Goal: Task Accomplishment & Management: Manage account settings

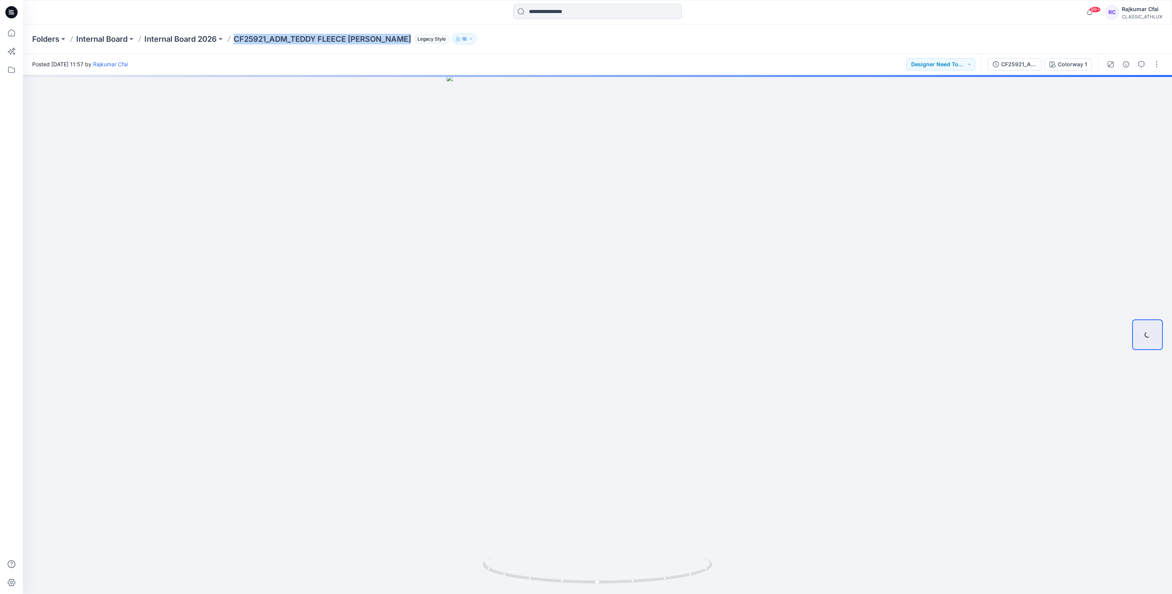
drag, startPoint x: 237, startPoint y: 39, endPoint x: 416, endPoint y: 42, distance: 178.8
click at [416, 42] on div "Folders Internal Board Internal Board 2026 CF25921_ADM_TEDDY FLEECE TUCKER JACK…" at bounding box center [567, 39] width 1071 height 11
copy p "CF25921_ADM_TEDDY FLEECE TUCKER JACKET"
click at [1155, 65] on button "button" at bounding box center [1156, 64] width 12 height 12
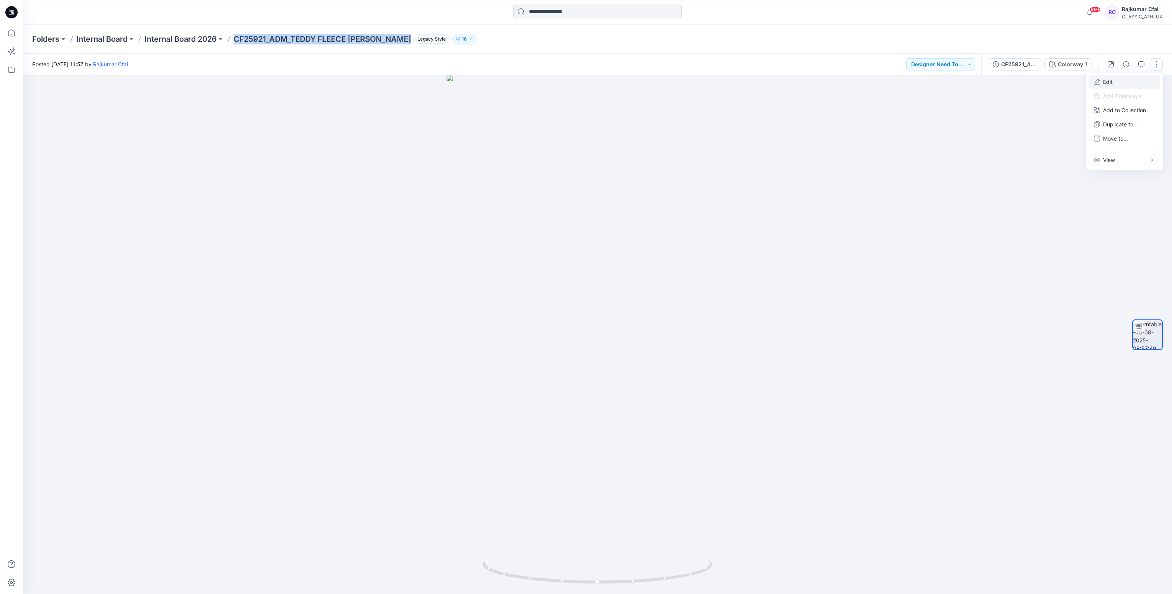
click at [1104, 81] on p "Edit" at bounding box center [1108, 82] width 10 height 8
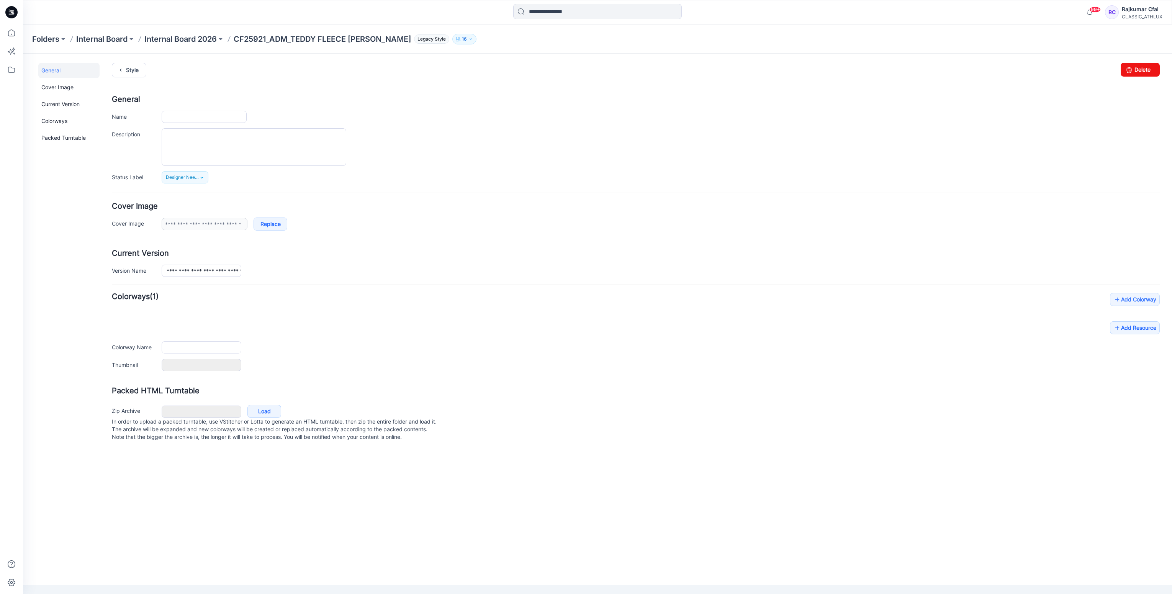
type input "**********"
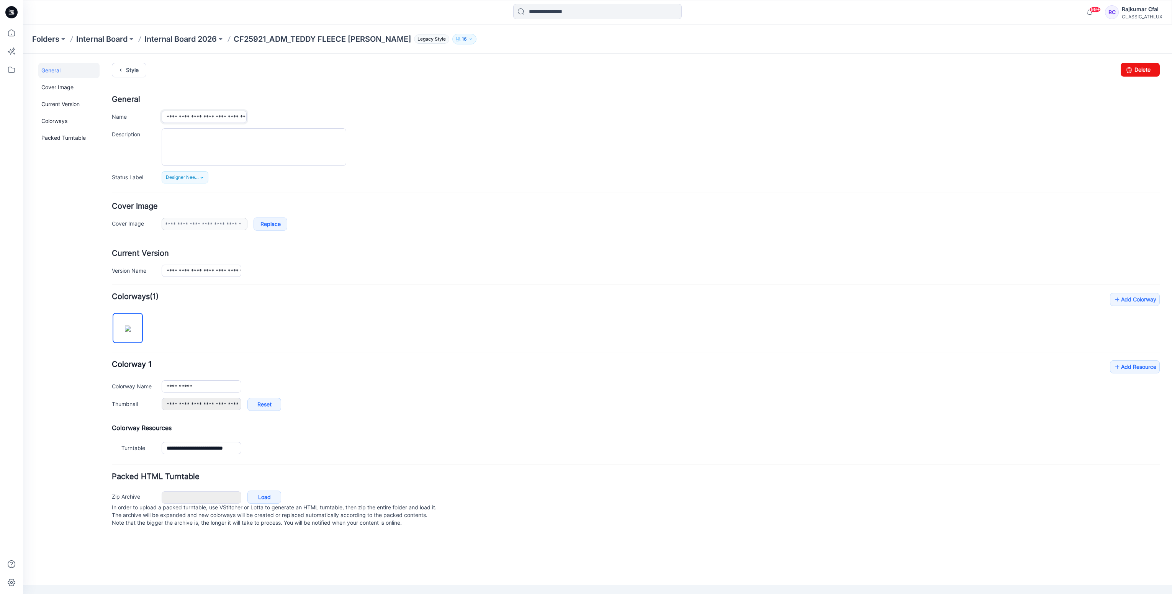
scroll to position [0, 44]
drag, startPoint x: 165, startPoint y: 115, endPoint x: 477, endPoint y: 114, distance: 311.3
click at [477, 114] on div "**********" at bounding box center [661, 117] width 998 height 12
drag, startPoint x: 124, startPoint y: 69, endPoint x: 136, endPoint y: 56, distance: 17.6
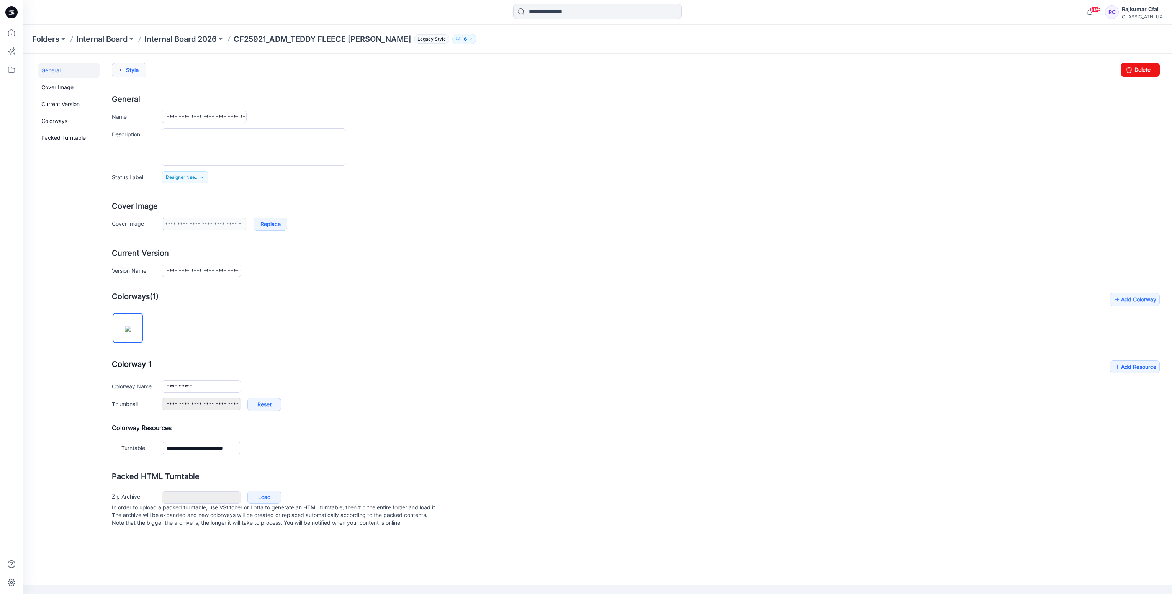
click at [124, 69] on icon at bounding box center [120, 70] width 11 height 14
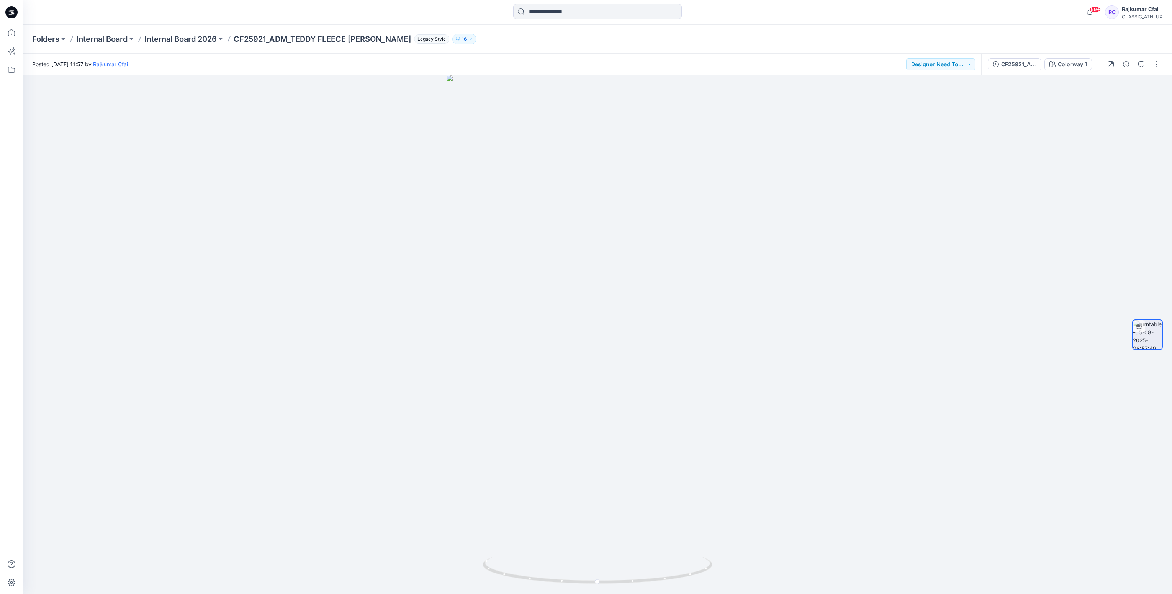
click at [13, 13] on icon at bounding box center [11, 12] width 12 height 12
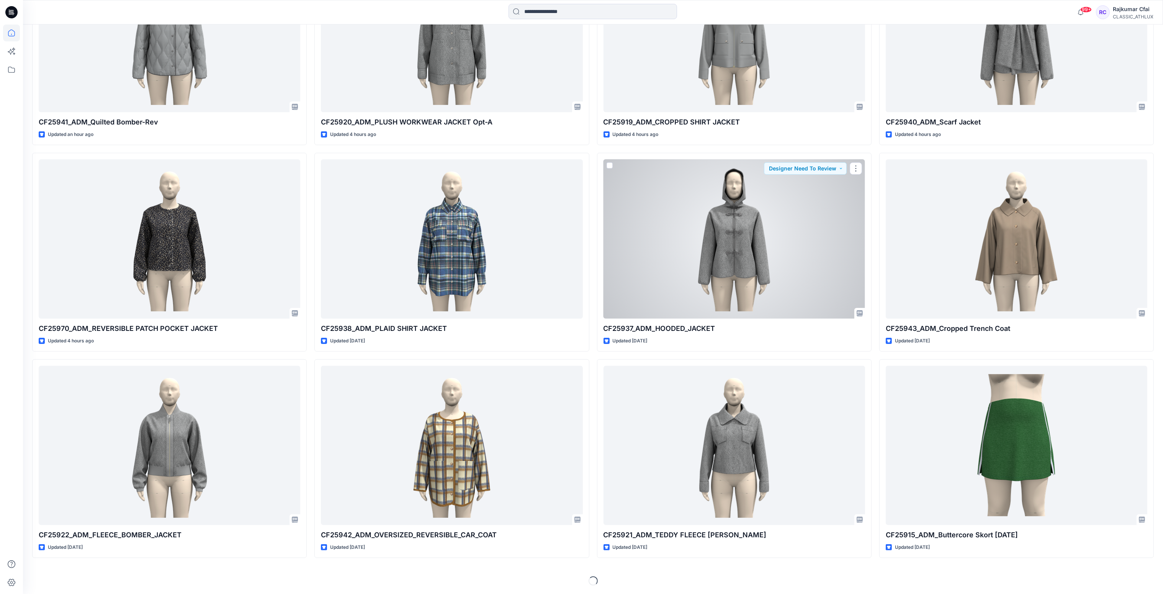
scroll to position [350, 0]
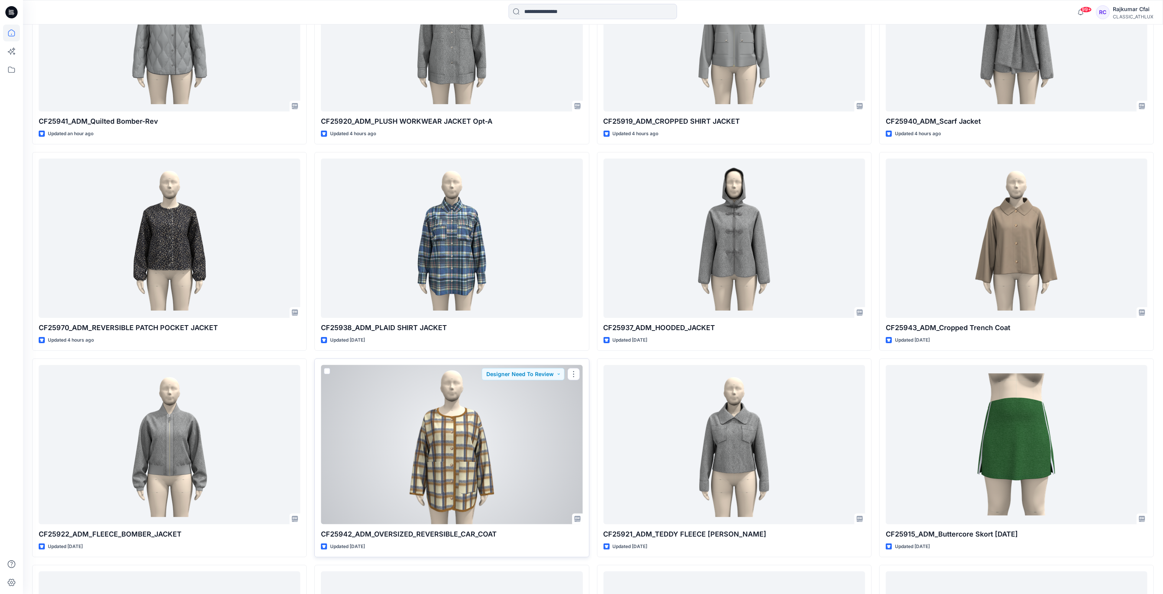
click at [468, 403] on div at bounding box center [452, 445] width 262 height 160
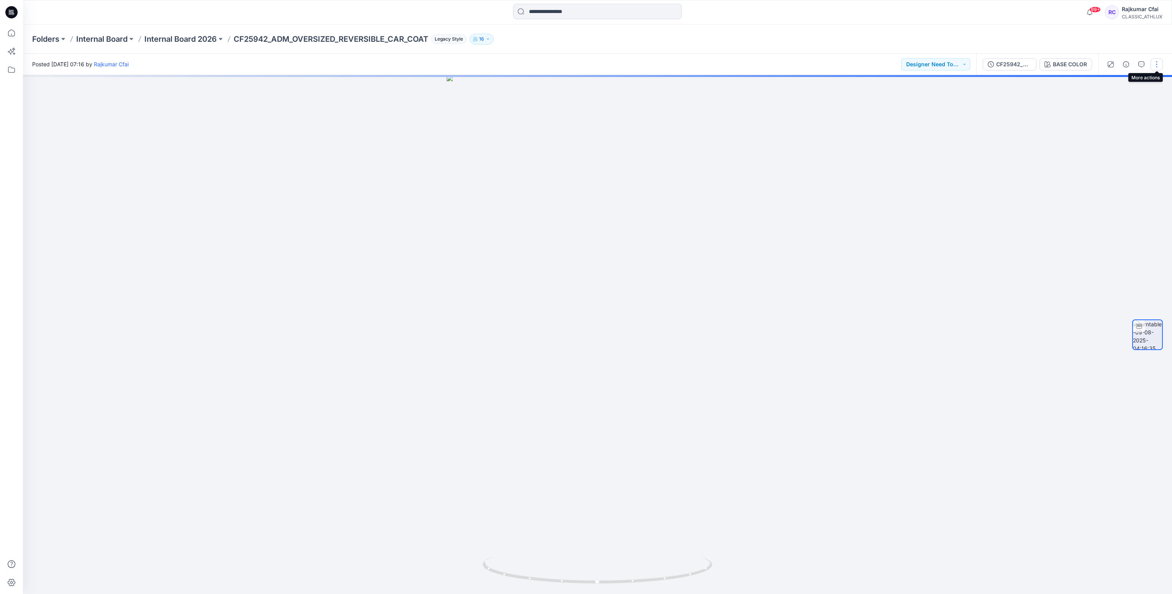
click at [1163, 65] on div at bounding box center [1133, 64] width 71 height 21
click at [1127, 64] on icon "button" at bounding box center [1126, 64] width 6 height 6
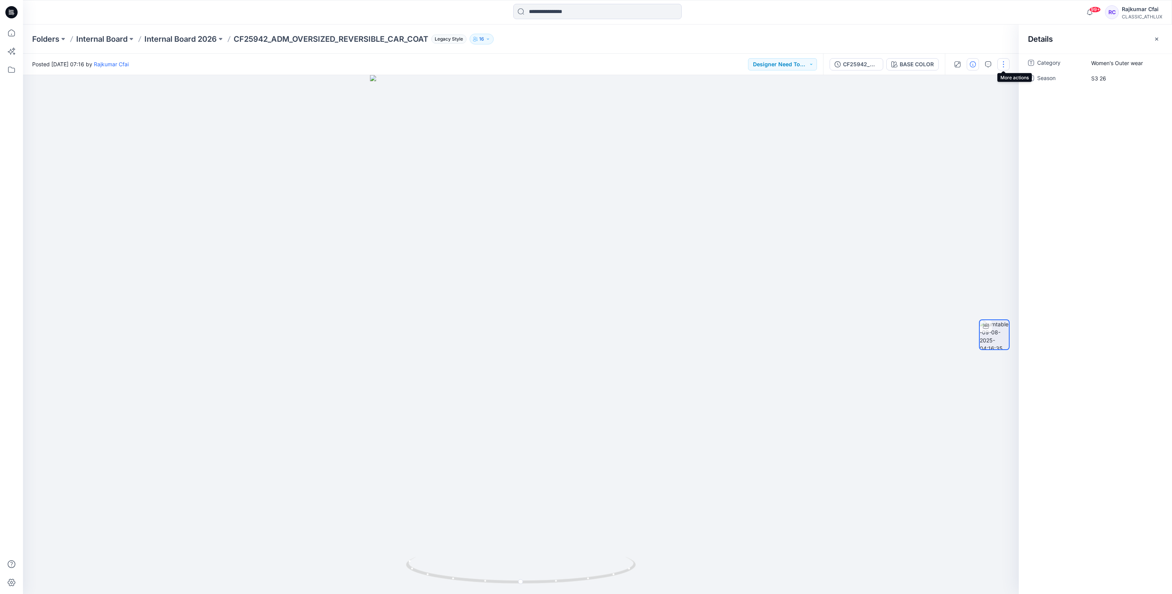
click at [1003, 64] on button "button" at bounding box center [1003, 64] width 12 height 12
click at [956, 81] on p "Edit" at bounding box center [955, 82] width 10 height 8
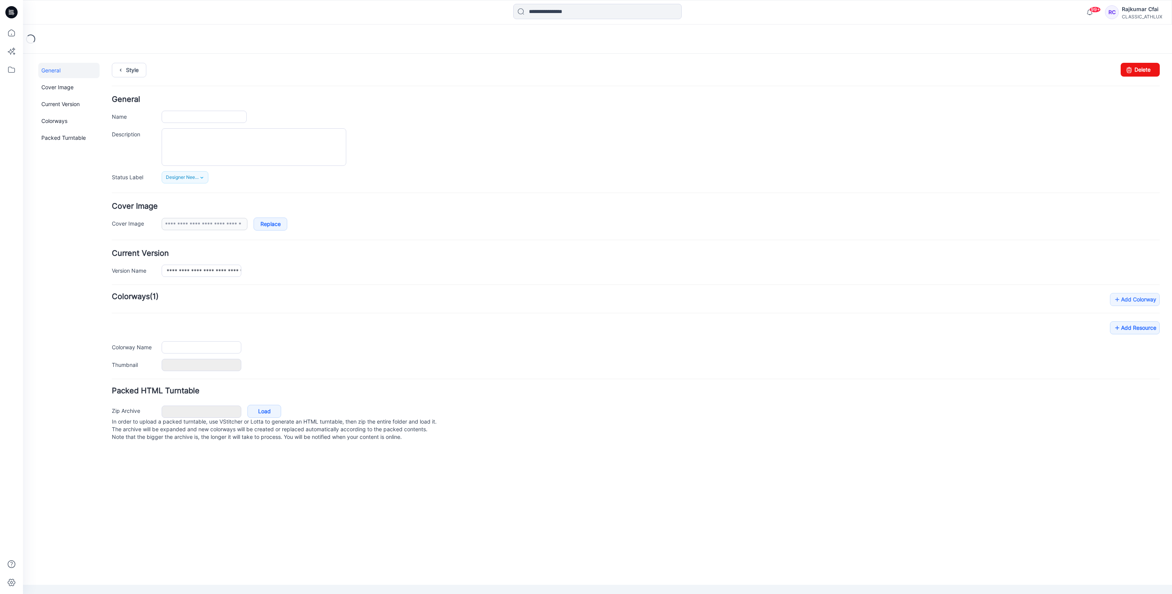
type input "**********"
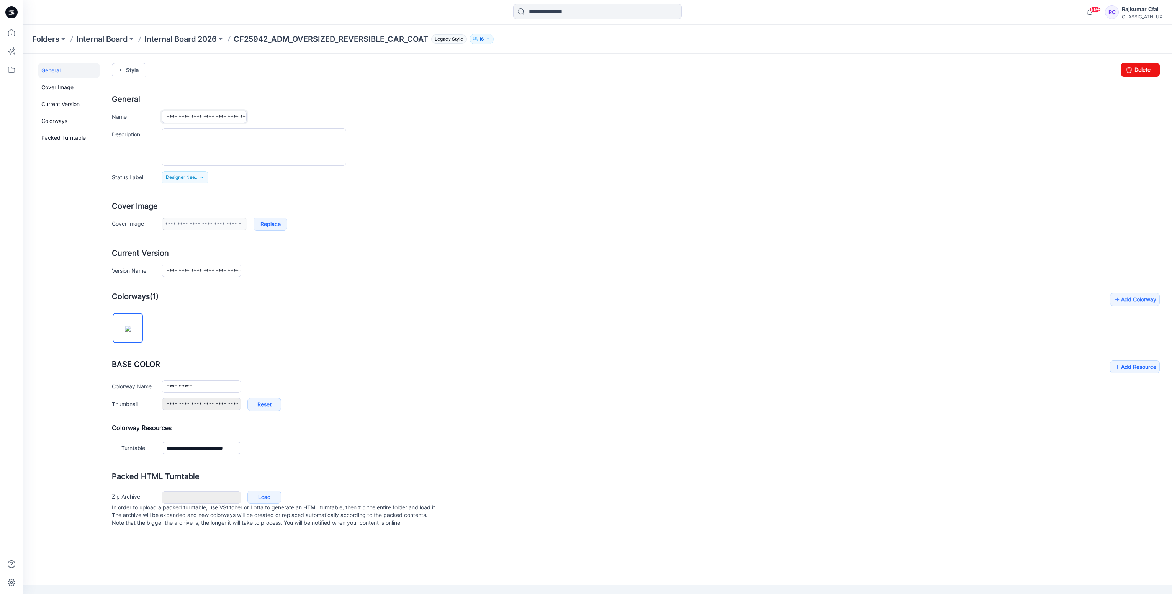
scroll to position [0, 54]
drag, startPoint x: 178, startPoint y: 113, endPoint x: 462, endPoint y: 123, distance: 284.3
click at [462, 123] on div "**********" at bounding box center [661, 117] width 998 height 12
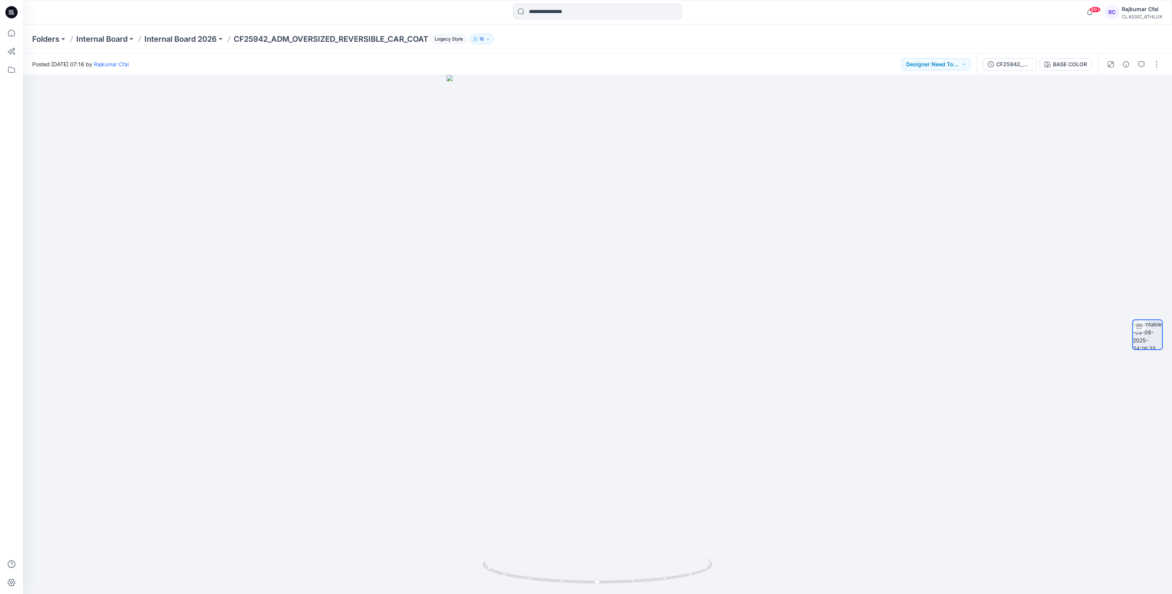
click at [14, 10] on icon at bounding box center [11, 12] width 12 height 12
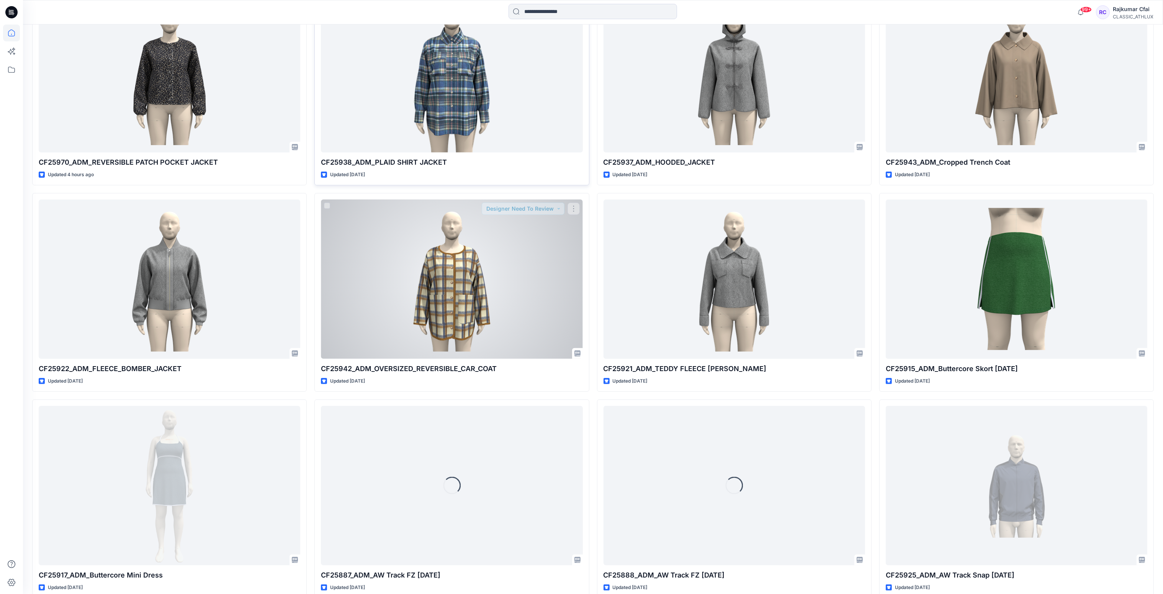
scroll to position [523, 0]
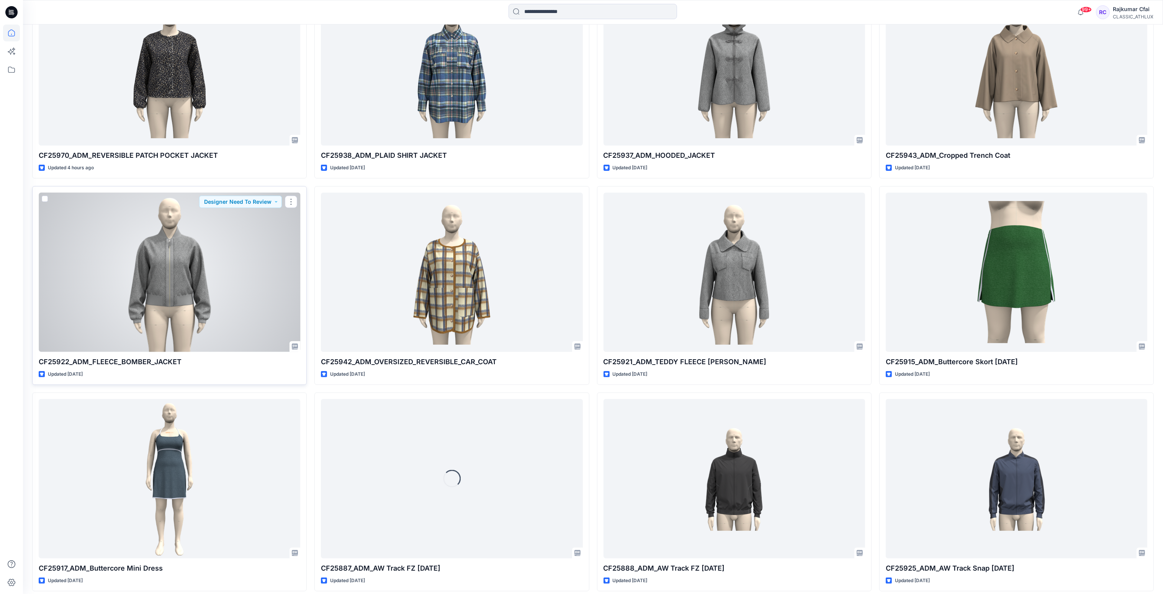
click at [192, 289] on div at bounding box center [170, 273] width 262 height 160
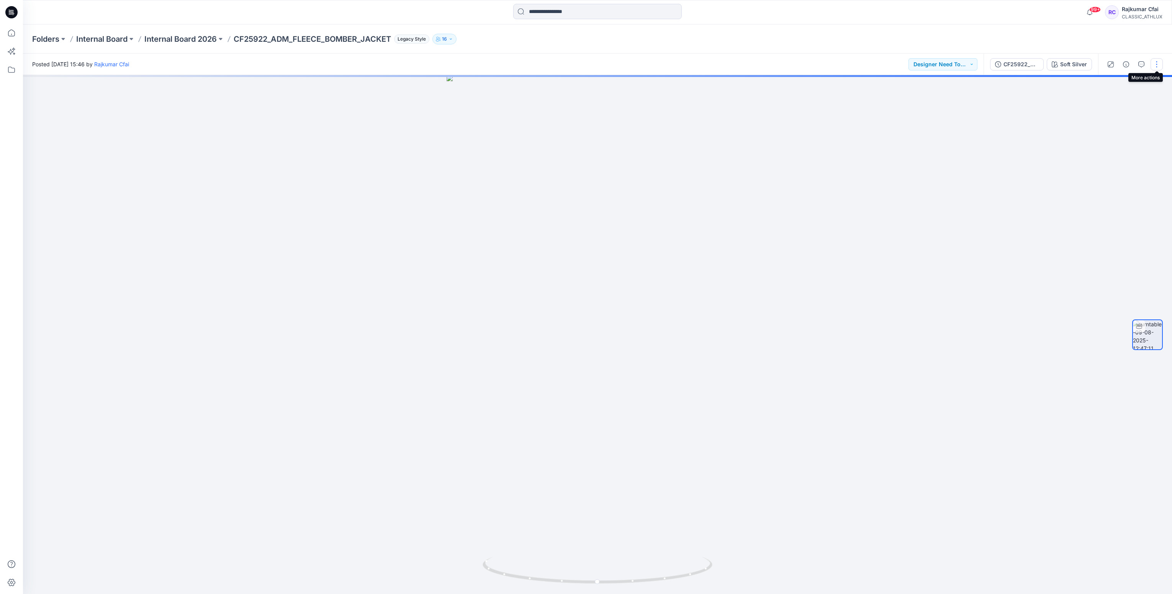
click at [1158, 64] on button "button" at bounding box center [1156, 64] width 12 height 12
click at [1110, 82] on p "Edit" at bounding box center [1108, 82] width 10 height 8
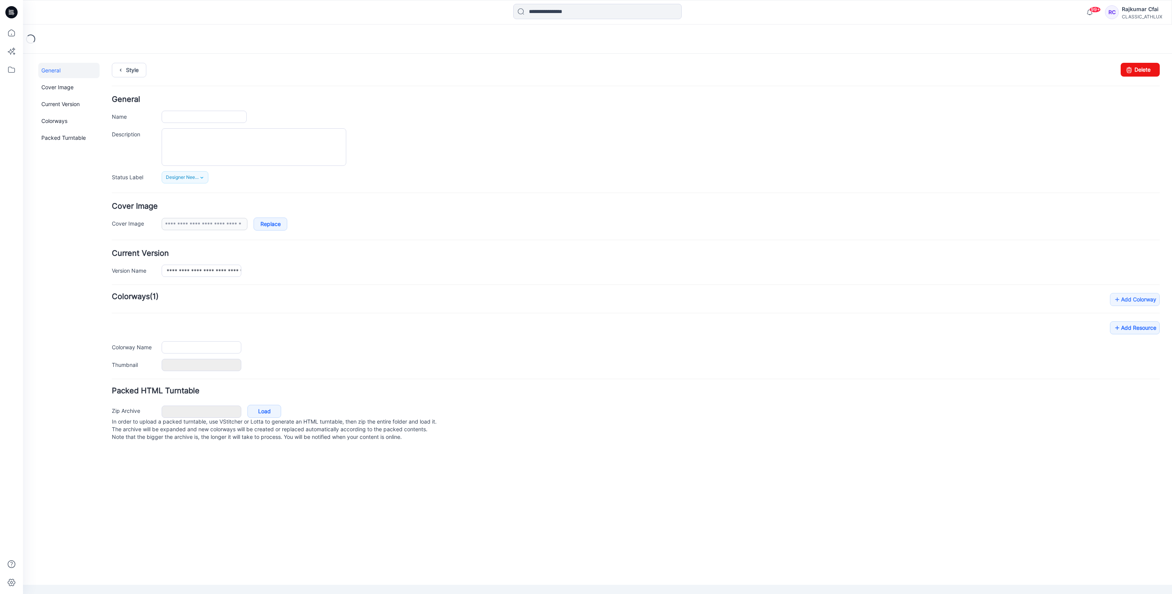
type input "**********"
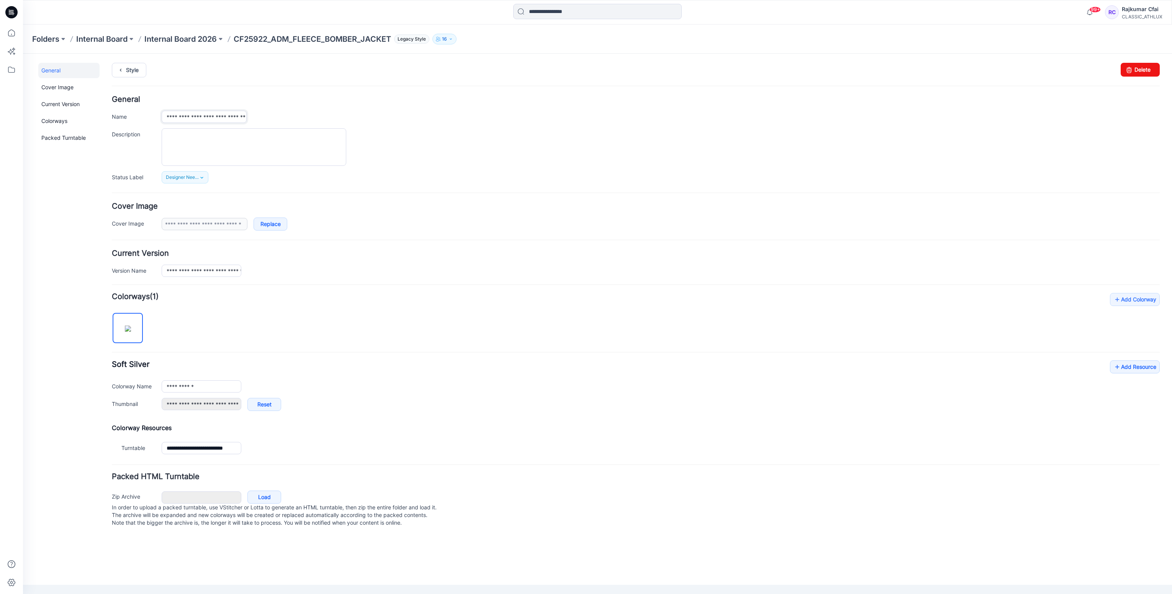
scroll to position [0, 28]
drag, startPoint x: 170, startPoint y: 116, endPoint x: 611, endPoint y: 126, distance: 441.2
click at [611, 126] on div "**********" at bounding box center [636, 140] width 1048 height 88
click at [134, 75] on link "Style" at bounding box center [129, 70] width 34 height 15
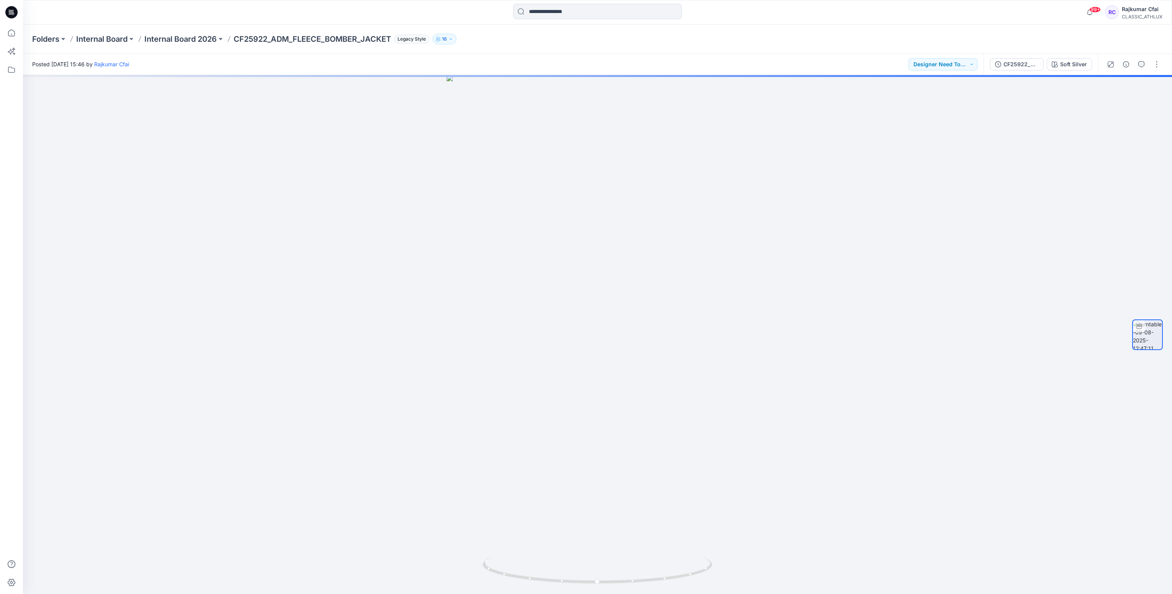
click at [10, 13] on icon at bounding box center [10, 13] width 3 height 0
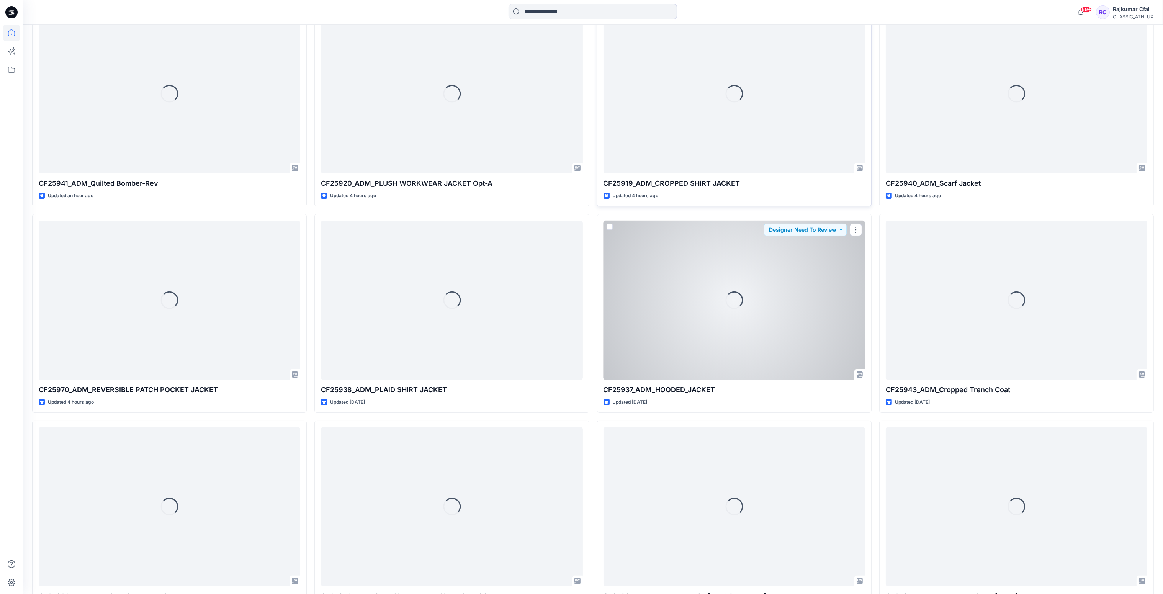
scroll to position [350, 0]
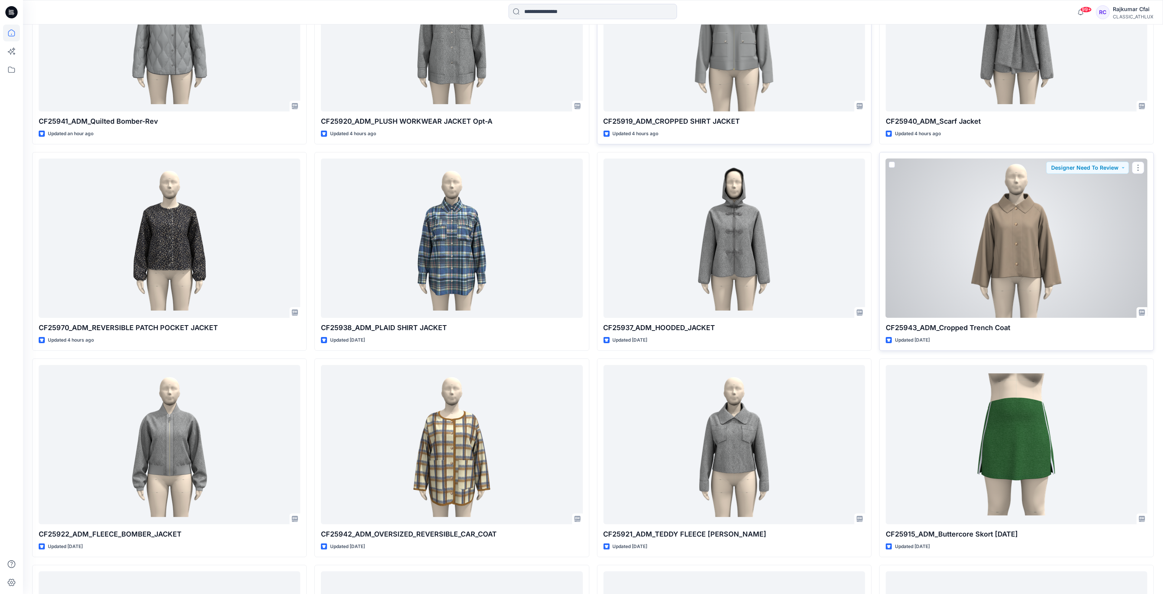
click at [979, 277] on div at bounding box center [1017, 239] width 262 height 160
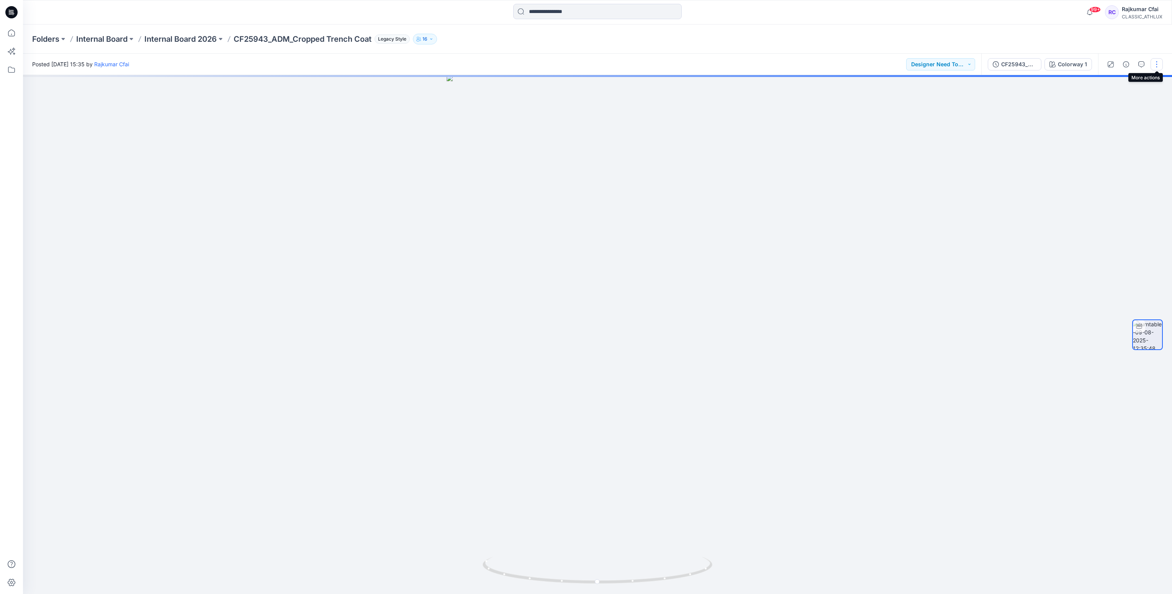
click at [1156, 64] on button "button" at bounding box center [1156, 64] width 12 height 12
click at [1108, 83] on p "Edit" at bounding box center [1108, 82] width 10 height 8
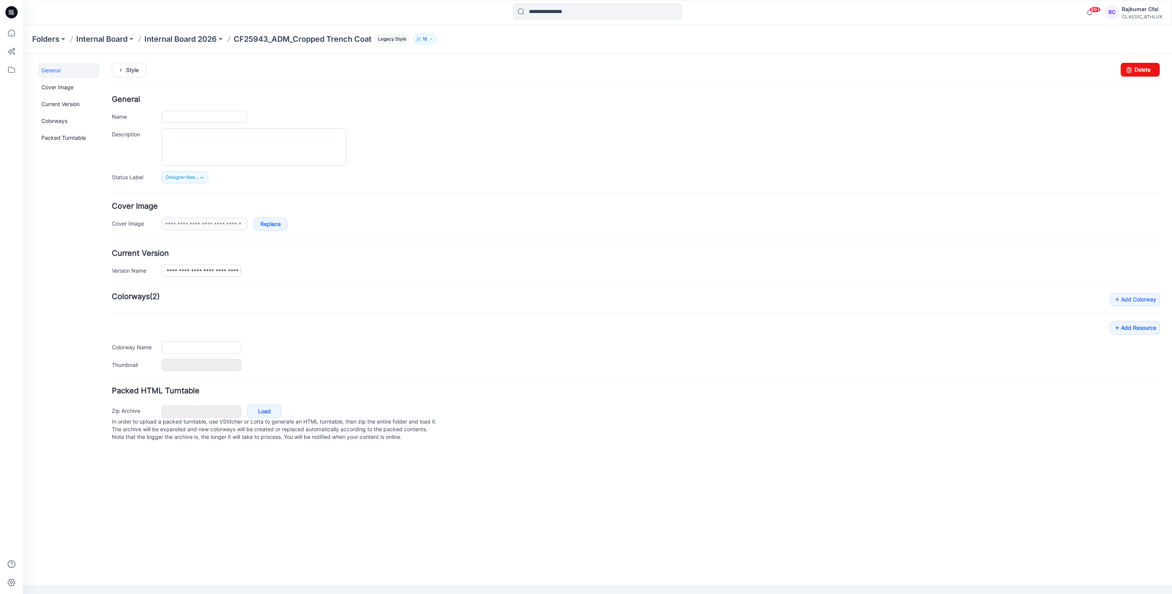
type input "**********"
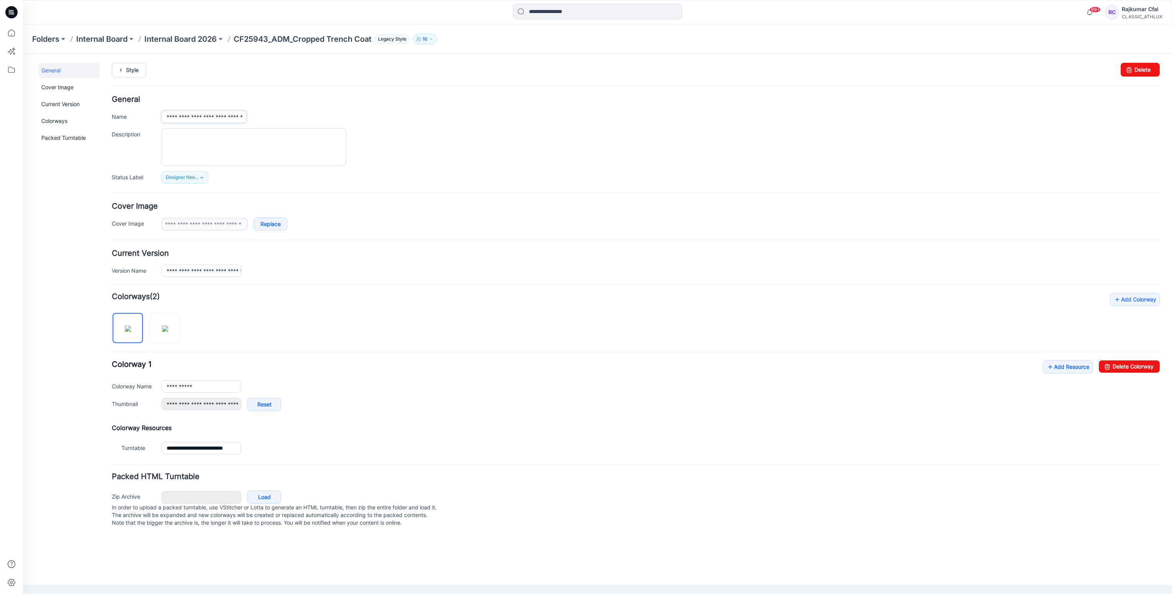
scroll to position [0, 15]
drag, startPoint x: 167, startPoint y: 119, endPoint x: 486, endPoint y: 139, distance: 319.9
click at [486, 139] on div "**********" at bounding box center [636, 140] width 1048 height 88
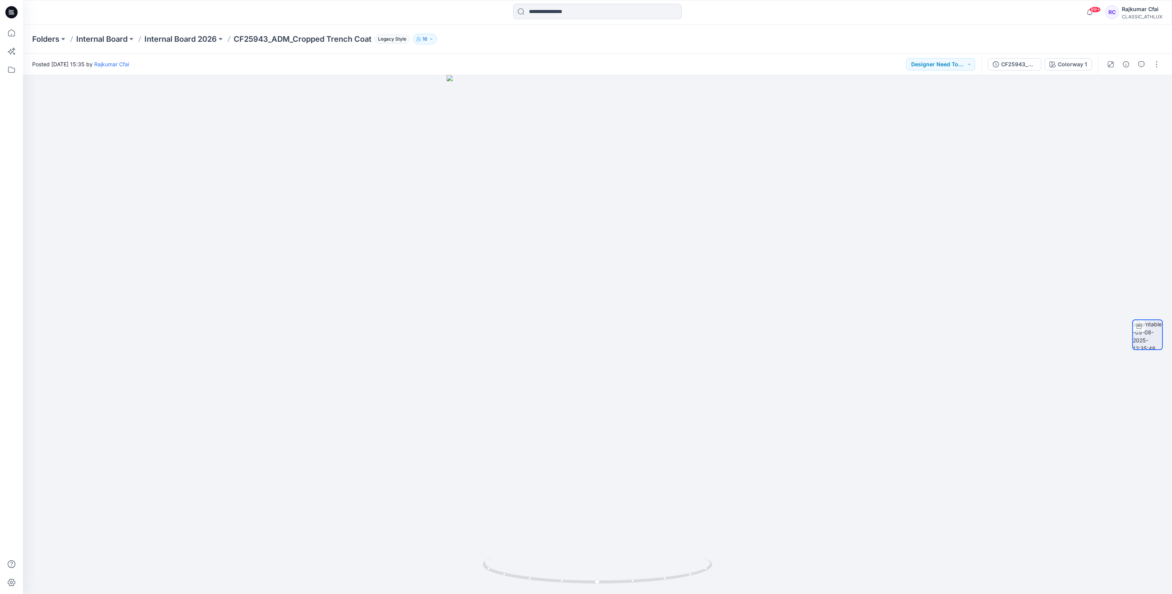
click at [13, 18] on icon at bounding box center [11, 12] width 12 height 12
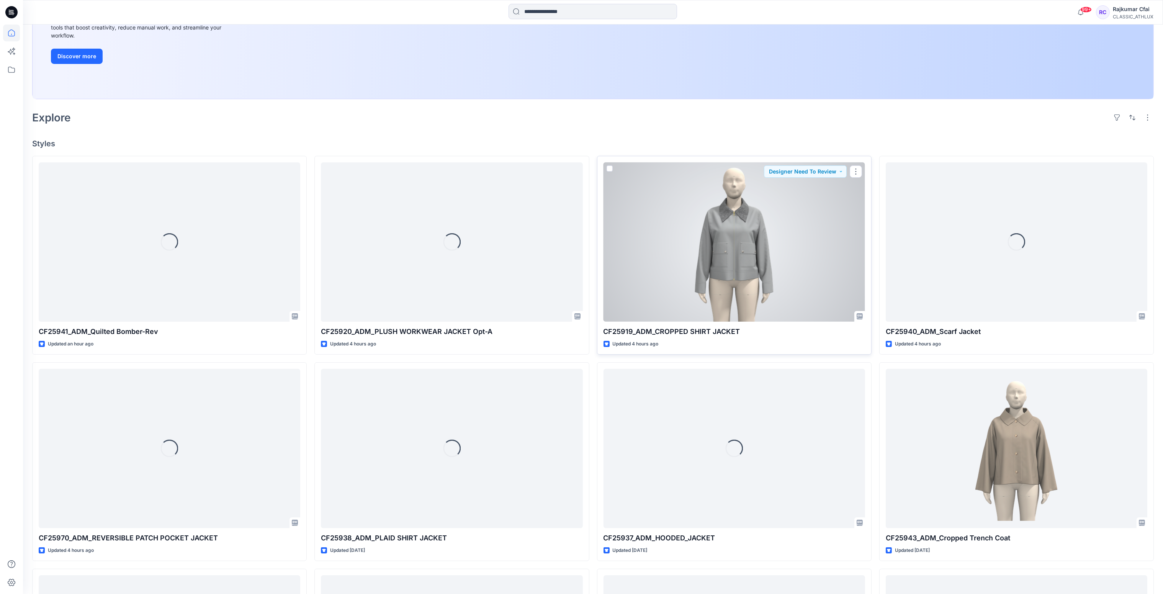
scroll to position [230, 0]
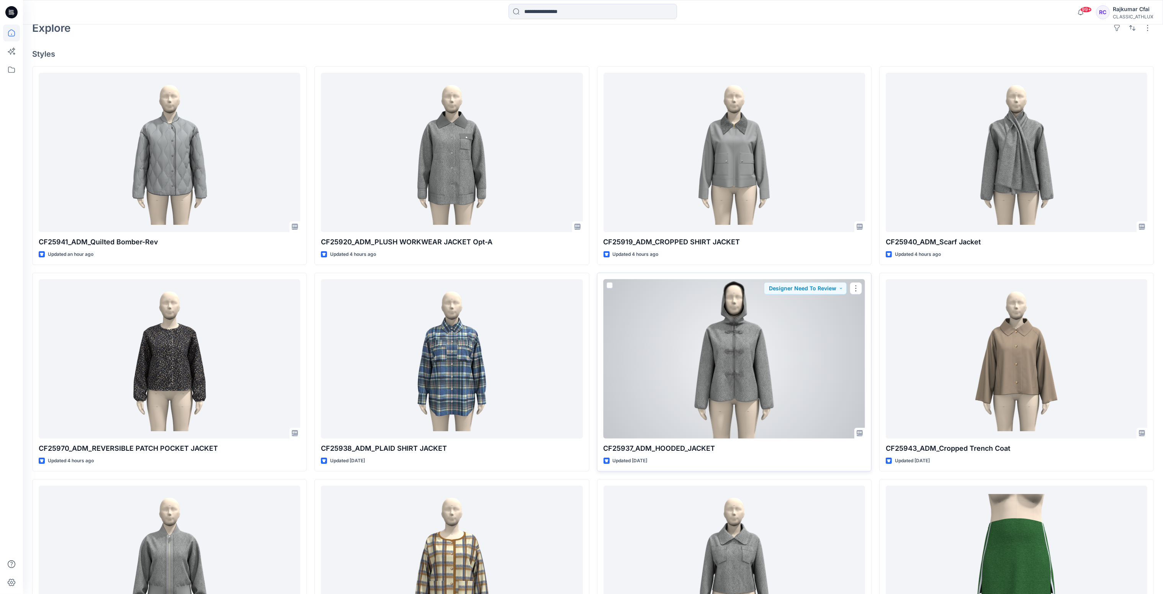
click at [693, 337] on div at bounding box center [734, 359] width 262 height 160
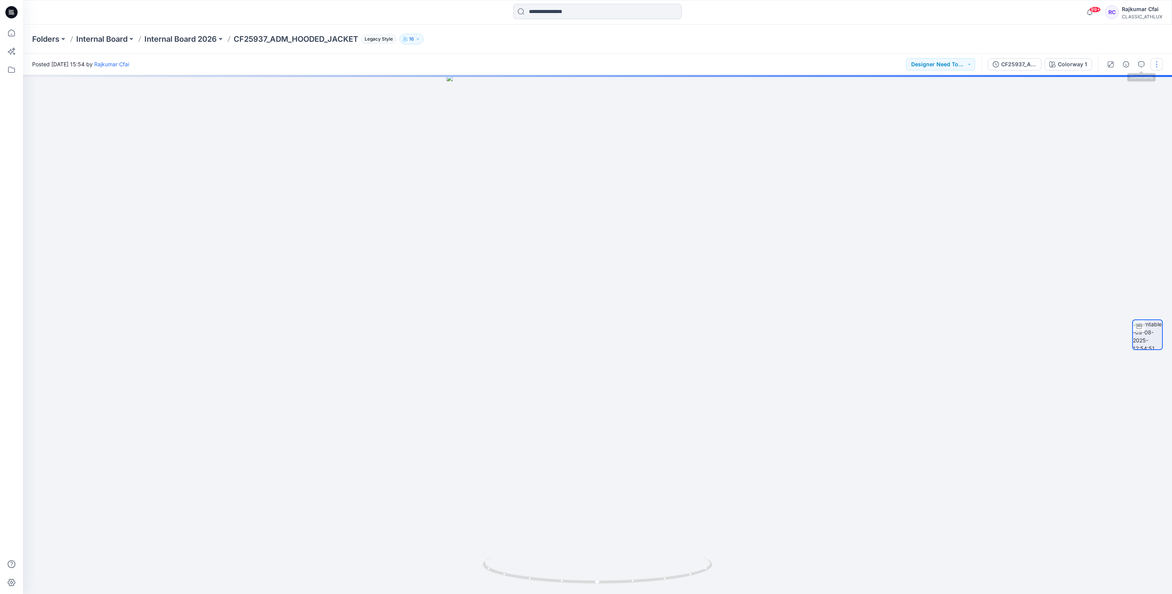
click at [1159, 65] on button "button" at bounding box center [1156, 64] width 12 height 12
click at [1105, 82] on p "Edit" at bounding box center [1108, 82] width 10 height 8
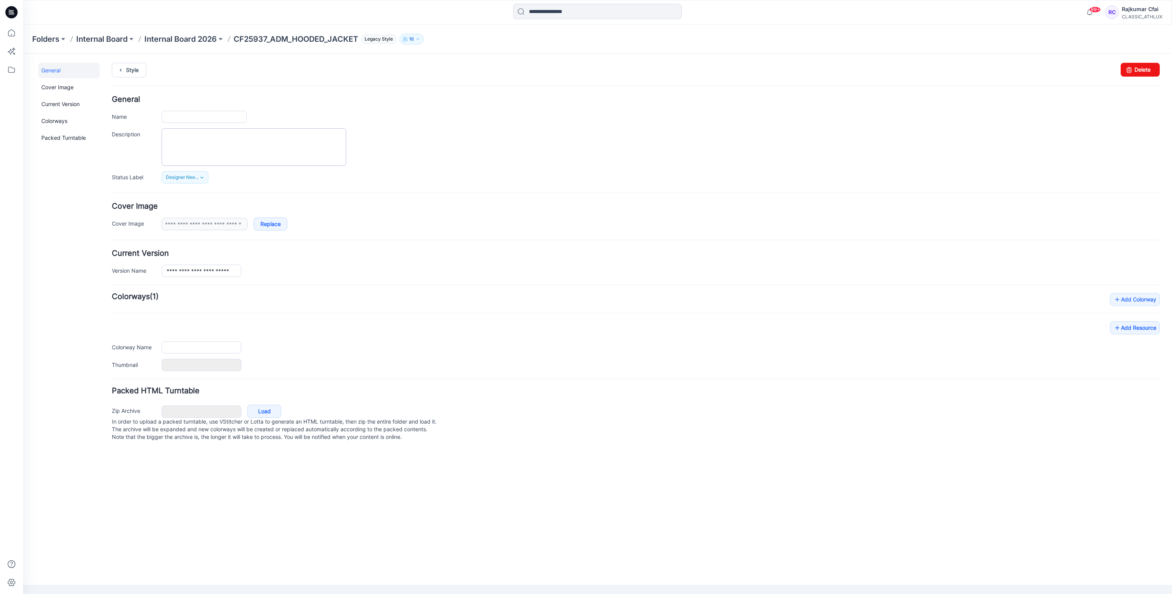
type input "**********"
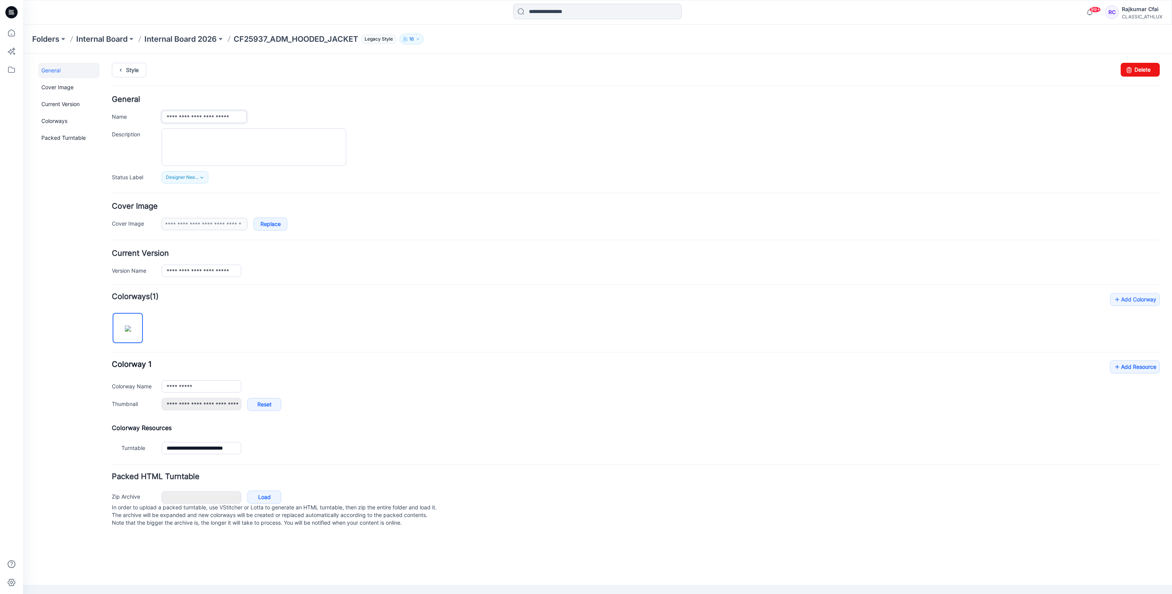
scroll to position [0, 6]
drag, startPoint x: 166, startPoint y: 118, endPoint x: 479, endPoint y: 119, distance: 312.8
click at [479, 119] on div "**********" at bounding box center [661, 117] width 998 height 12
click at [137, 73] on link "Style" at bounding box center [129, 70] width 34 height 15
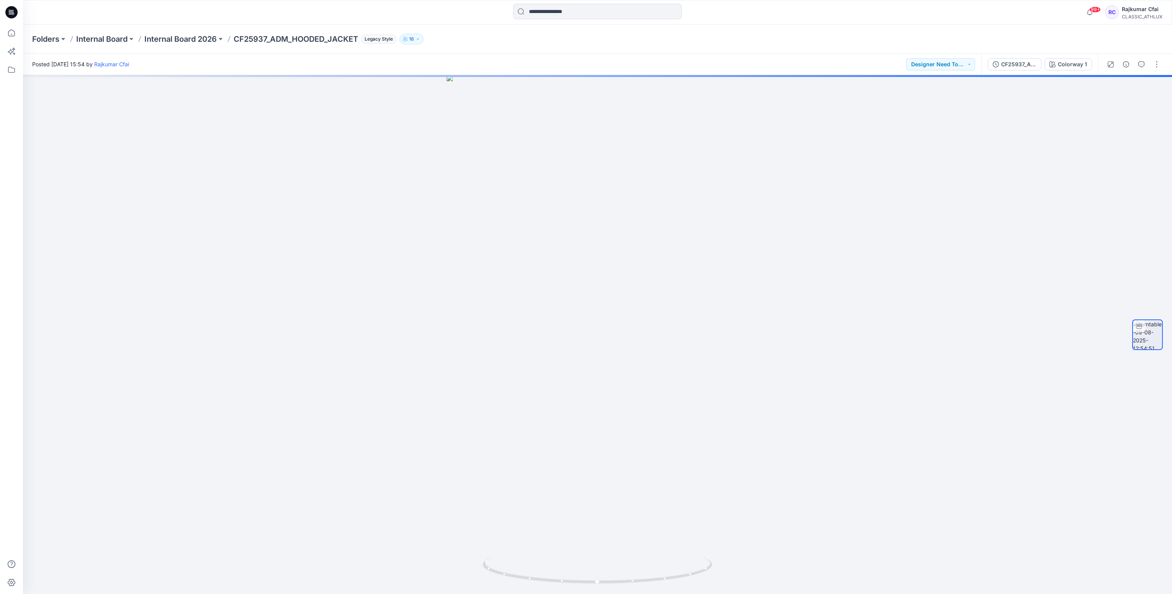
click at [12, 13] on icon at bounding box center [11, 12] width 12 height 12
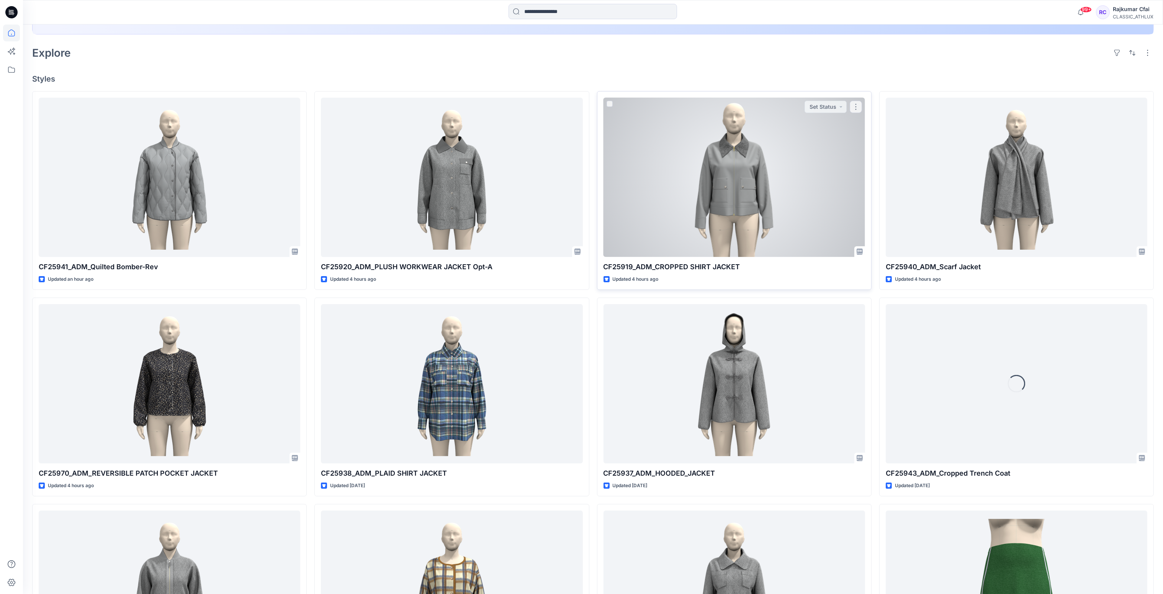
scroll to position [230, 0]
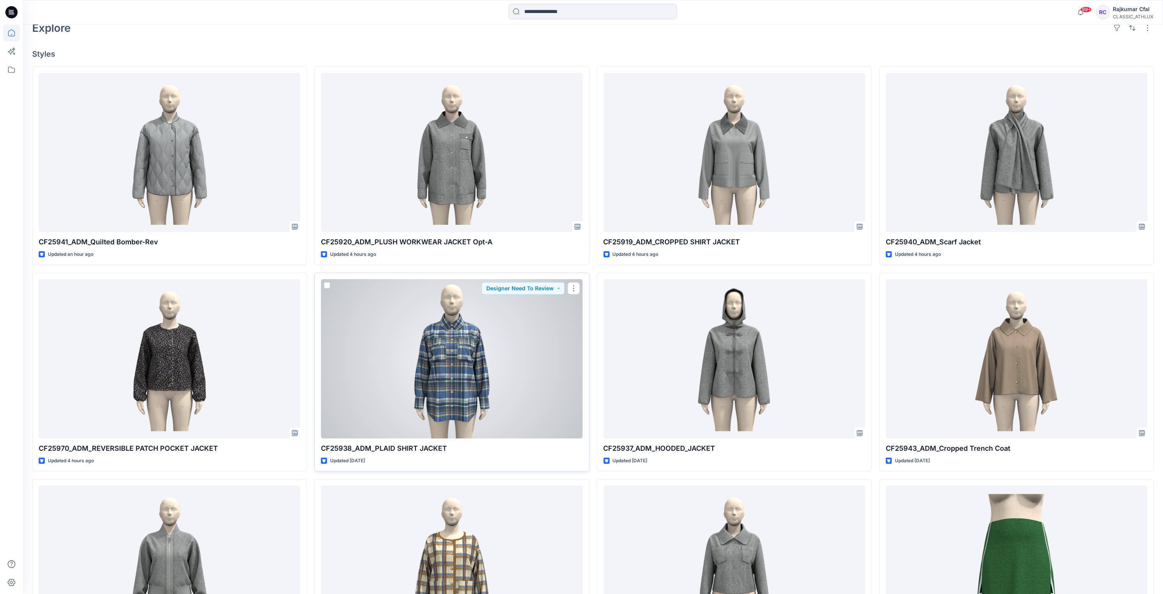
click at [472, 346] on div at bounding box center [452, 359] width 262 height 160
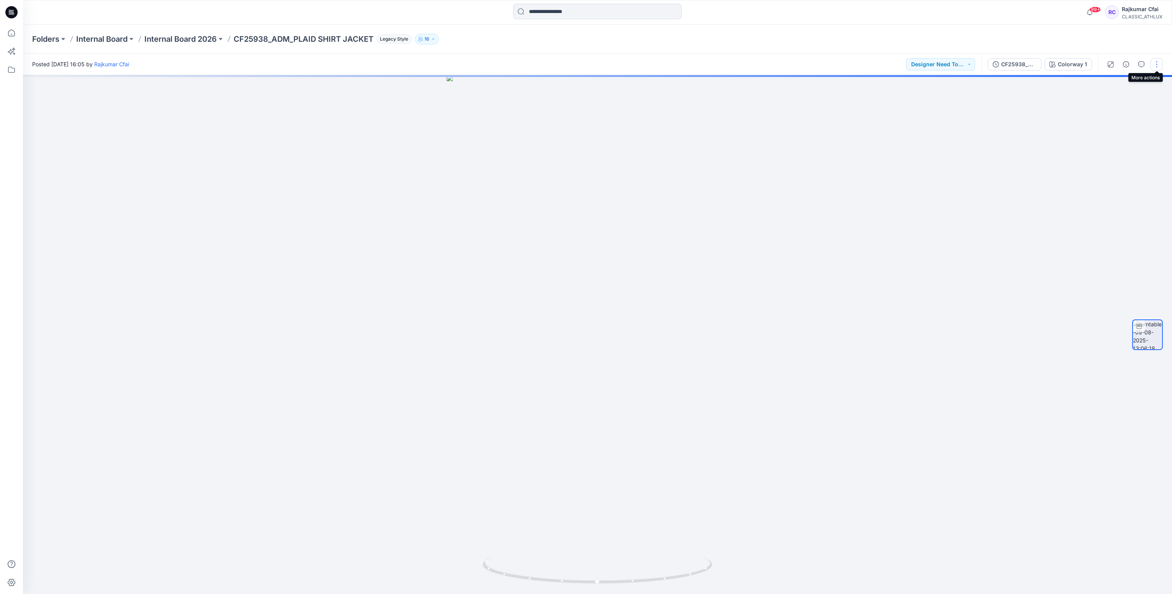
click at [1156, 67] on button "button" at bounding box center [1156, 64] width 12 height 12
click at [1107, 82] on p "Edit" at bounding box center [1108, 82] width 10 height 8
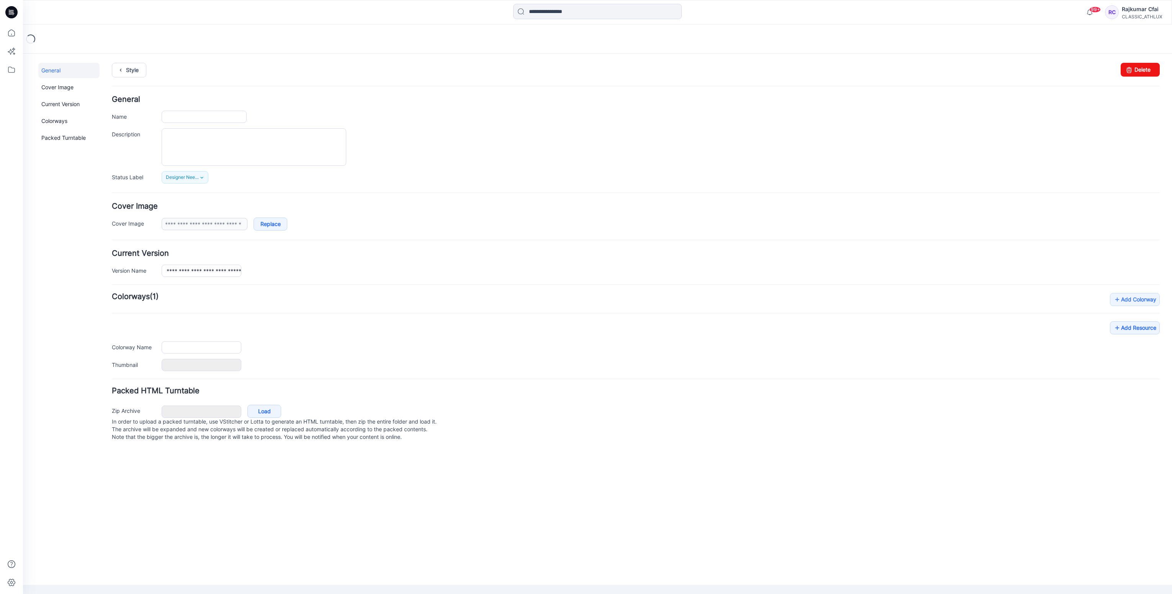
type input "**********"
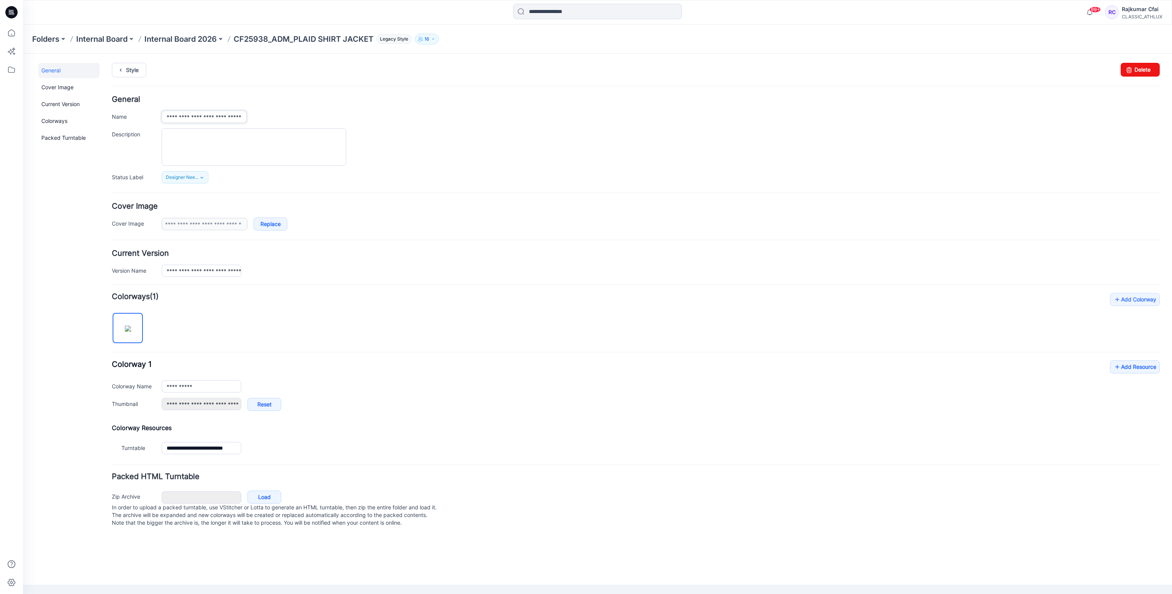
scroll to position [0, 16]
drag, startPoint x: 164, startPoint y: 117, endPoint x: 615, endPoint y: 155, distance: 452.3
click at [615, 155] on div "**********" at bounding box center [636, 140] width 1048 height 88
click at [130, 71] on link "Style" at bounding box center [129, 70] width 34 height 15
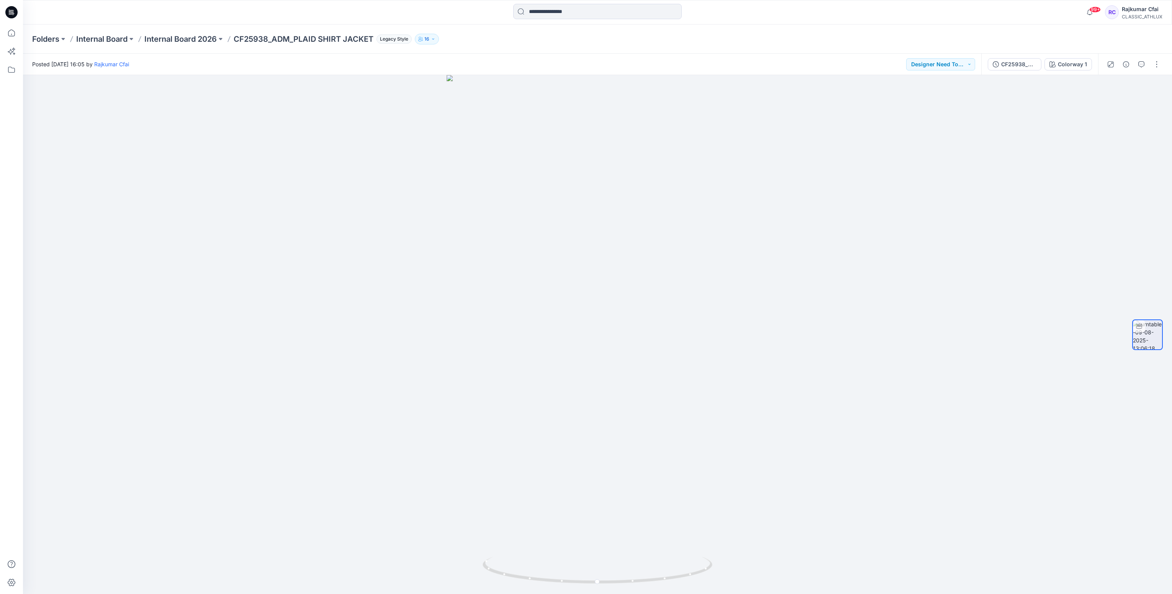
click at [8, 3] on icon at bounding box center [11, 12] width 12 height 25
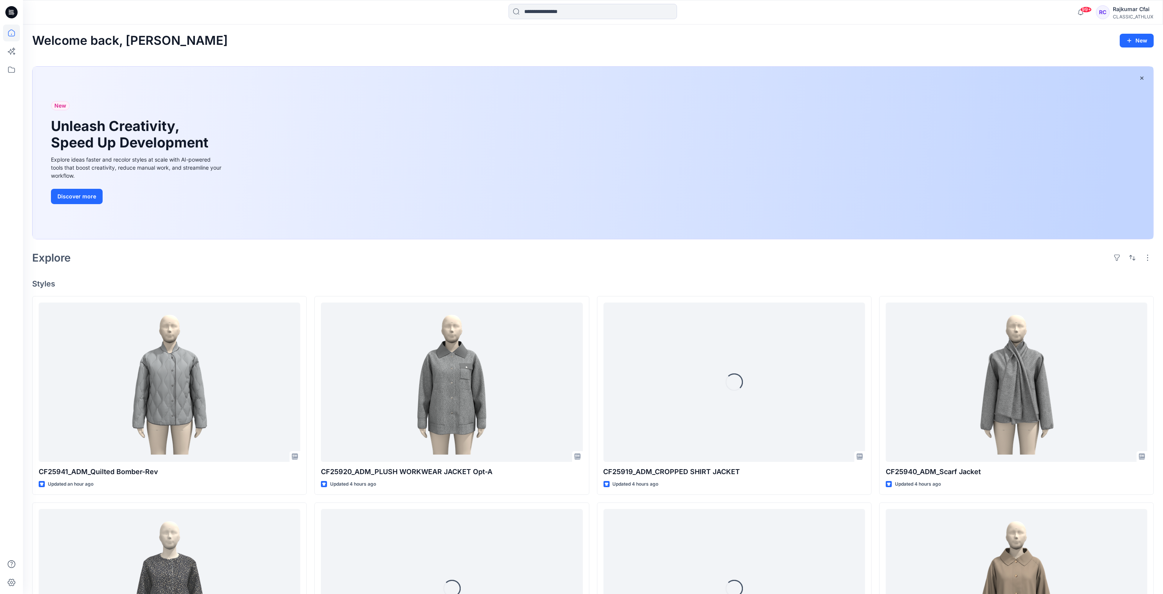
scroll to position [230, 0]
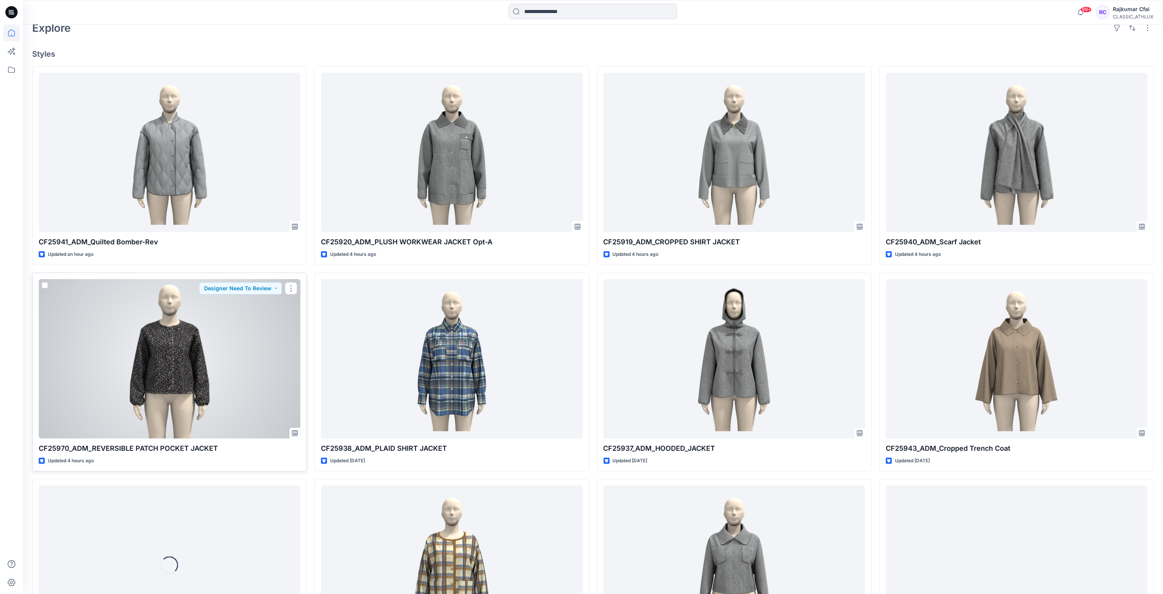
click at [160, 345] on div at bounding box center [170, 359] width 262 height 160
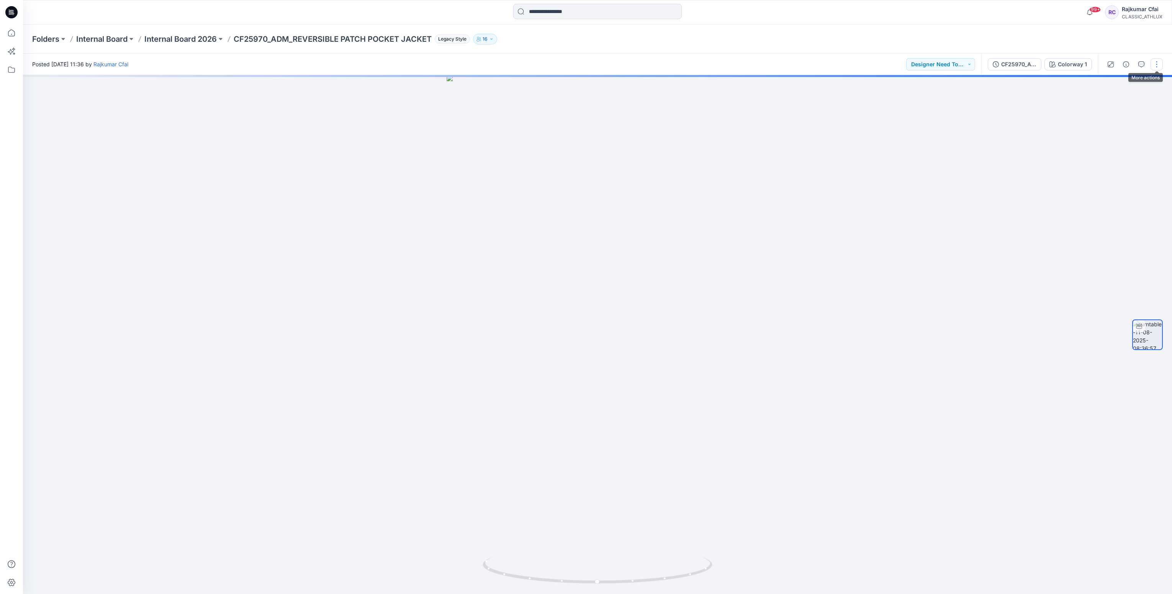
click at [1161, 62] on button "button" at bounding box center [1156, 64] width 12 height 12
click at [1109, 80] on p "Edit" at bounding box center [1108, 82] width 10 height 8
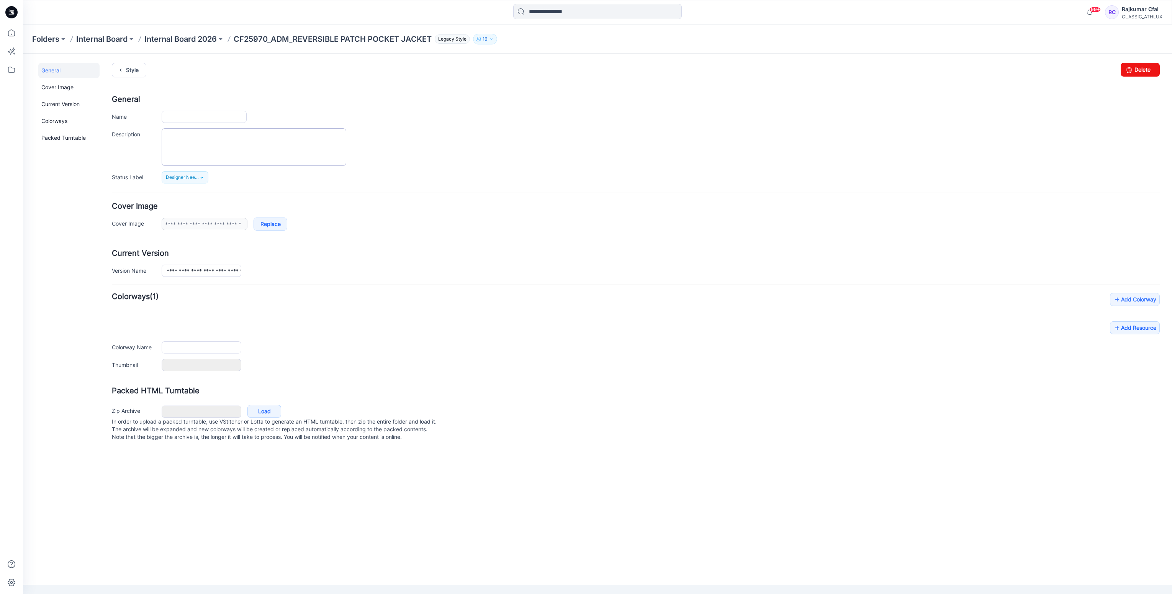
type input "**********"
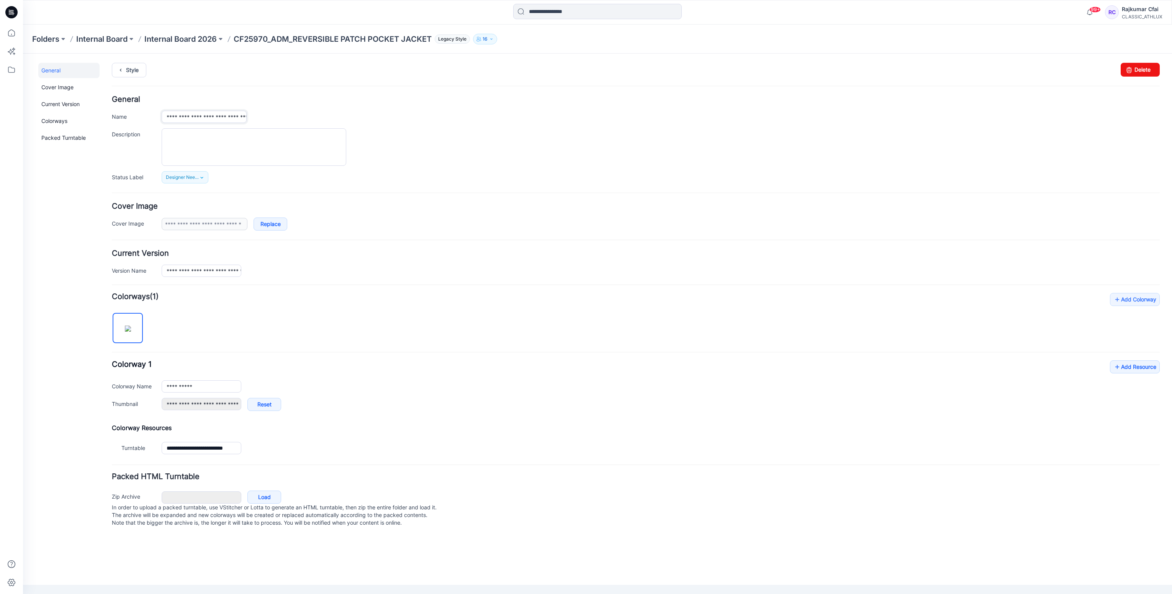
scroll to position [0, 56]
drag, startPoint x: 166, startPoint y: 118, endPoint x: 691, endPoint y: 121, distance: 525.3
click at [691, 121] on div "**********" at bounding box center [661, 117] width 998 height 12
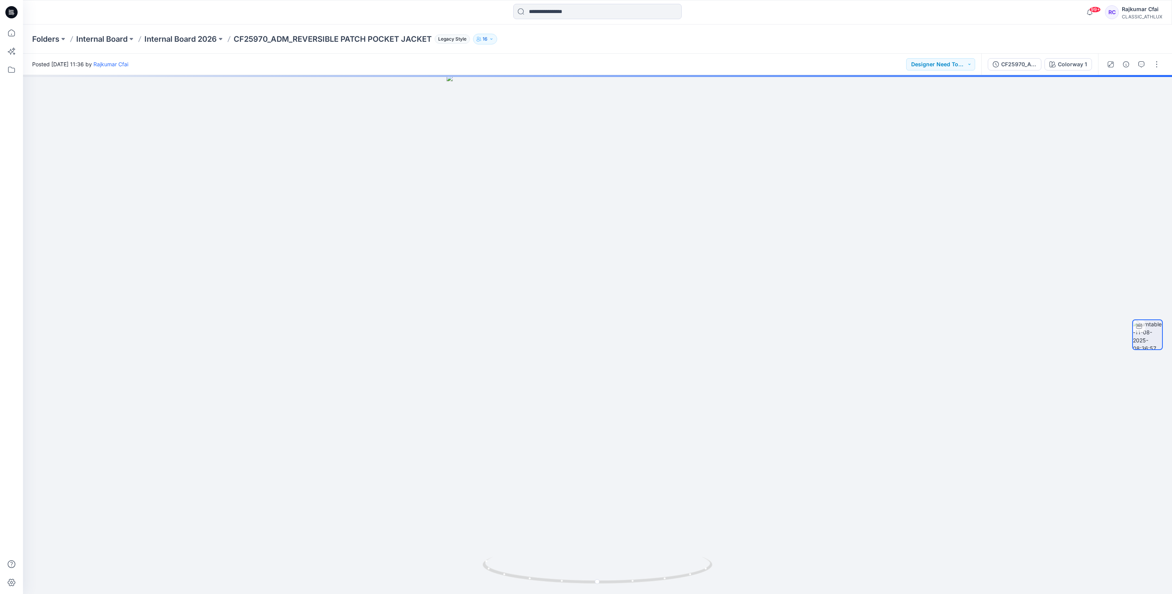
click at [10, 10] on icon at bounding box center [9, 10] width 1 height 0
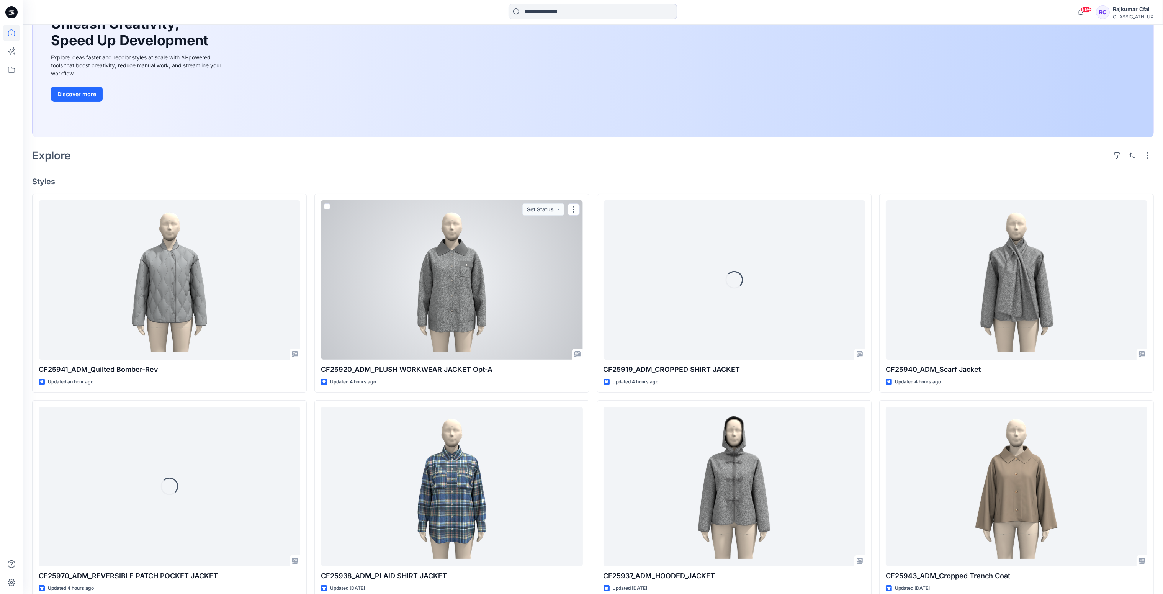
scroll to position [287, 0]
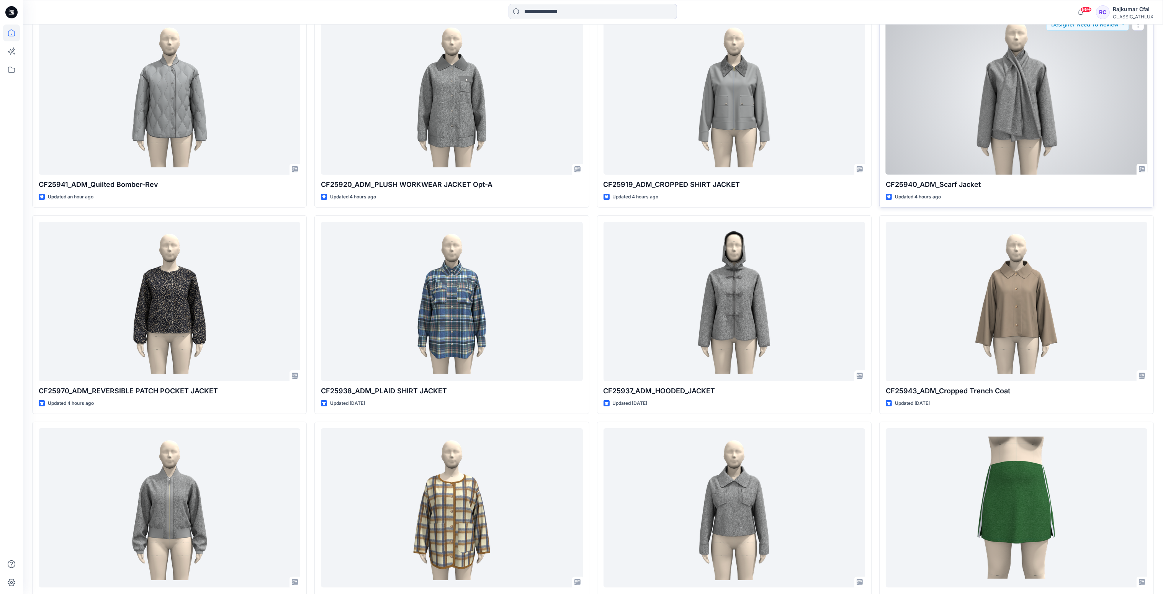
click at [935, 129] on div at bounding box center [1017, 95] width 262 height 160
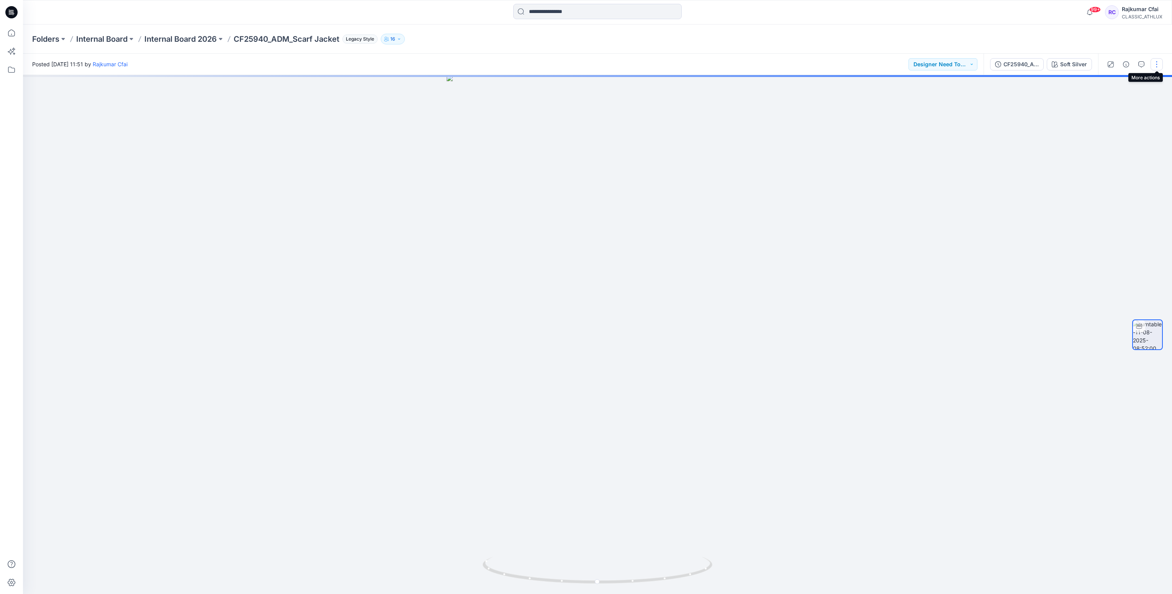
click at [1157, 65] on button "button" at bounding box center [1156, 64] width 12 height 12
click at [1110, 82] on p "Edit" at bounding box center [1108, 82] width 10 height 8
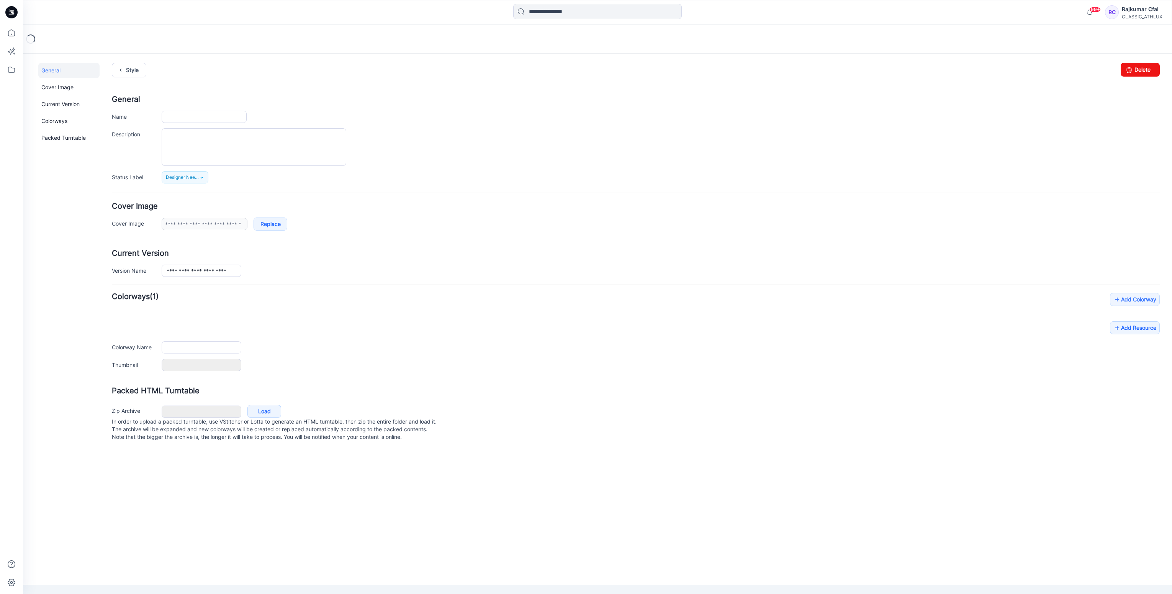
type input "**********"
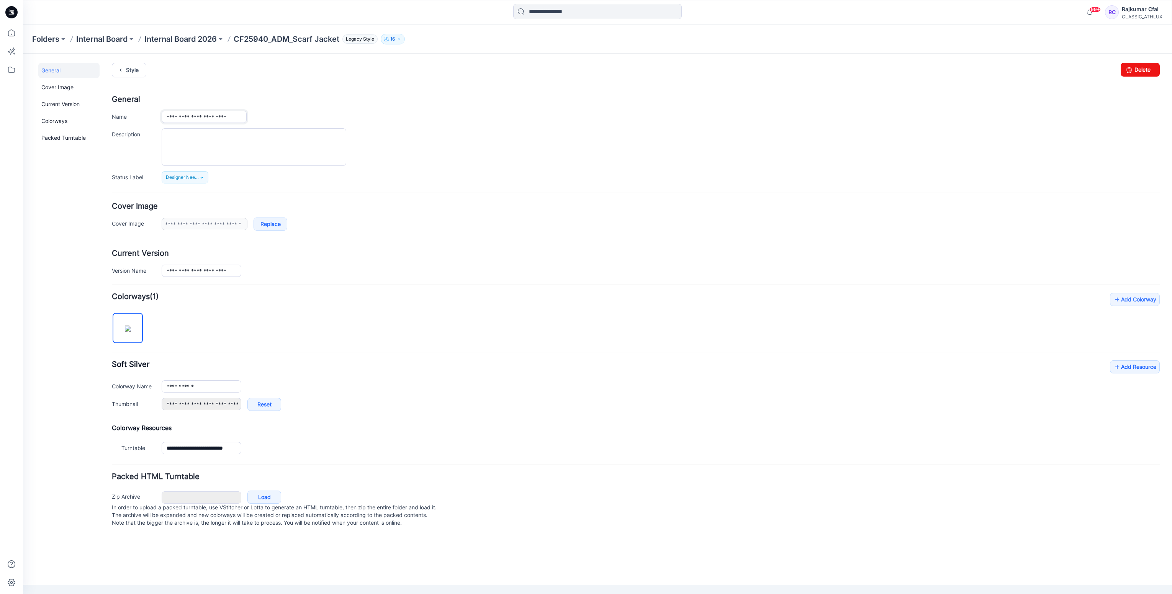
drag, startPoint x: 165, startPoint y: 119, endPoint x: 623, endPoint y: 142, distance: 458.5
click at [623, 142] on div "**********" at bounding box center [636, 140] width 1048 height 88
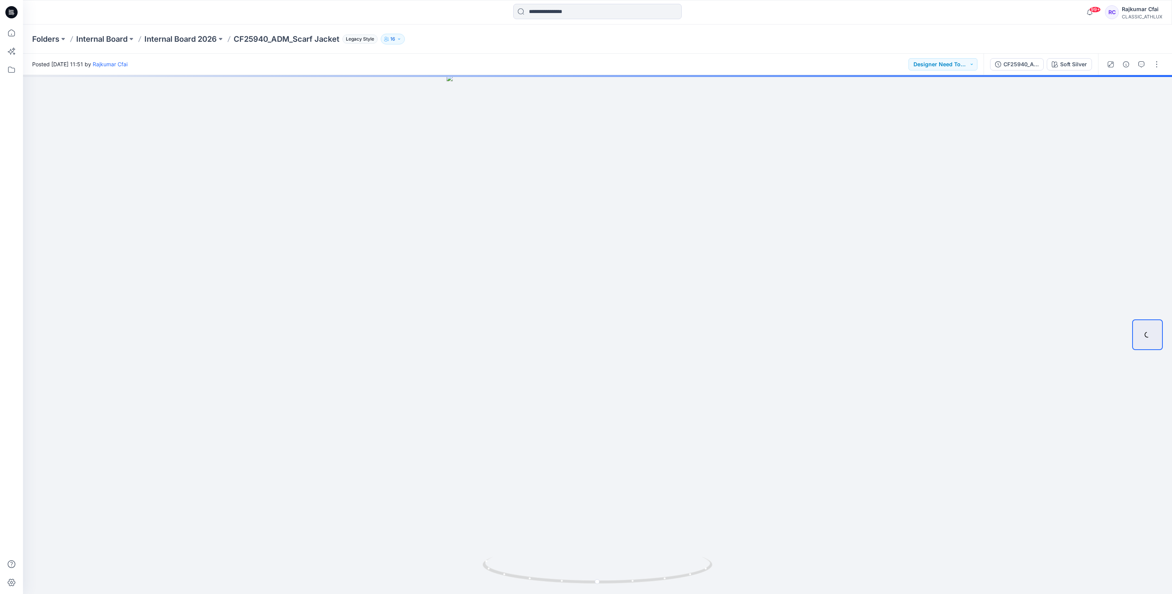
click at [14, 14] on icon at bounding box center [11, 12] width 12 height 12
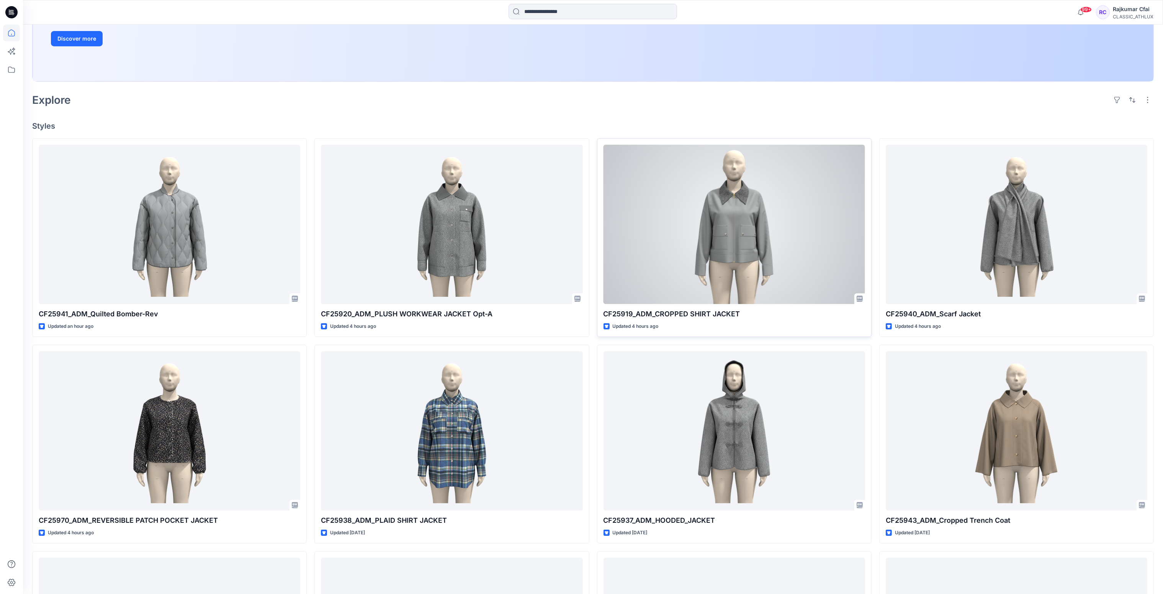
scroll to position [230, 0]
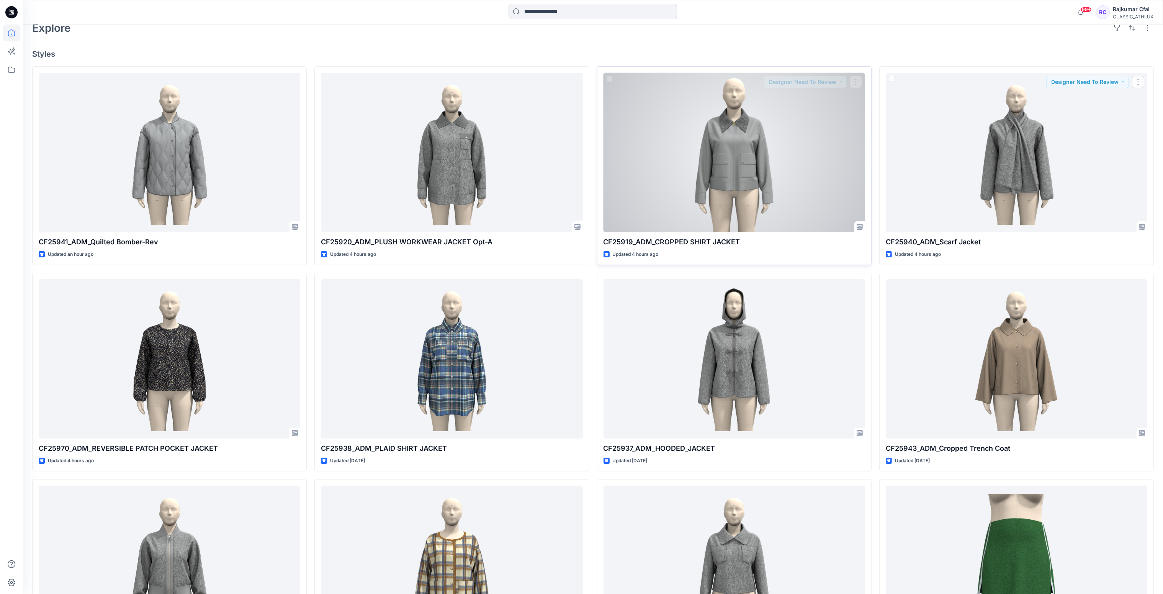
click at [811, 135] on div at bounding box center [734, 153] width 262 height 160
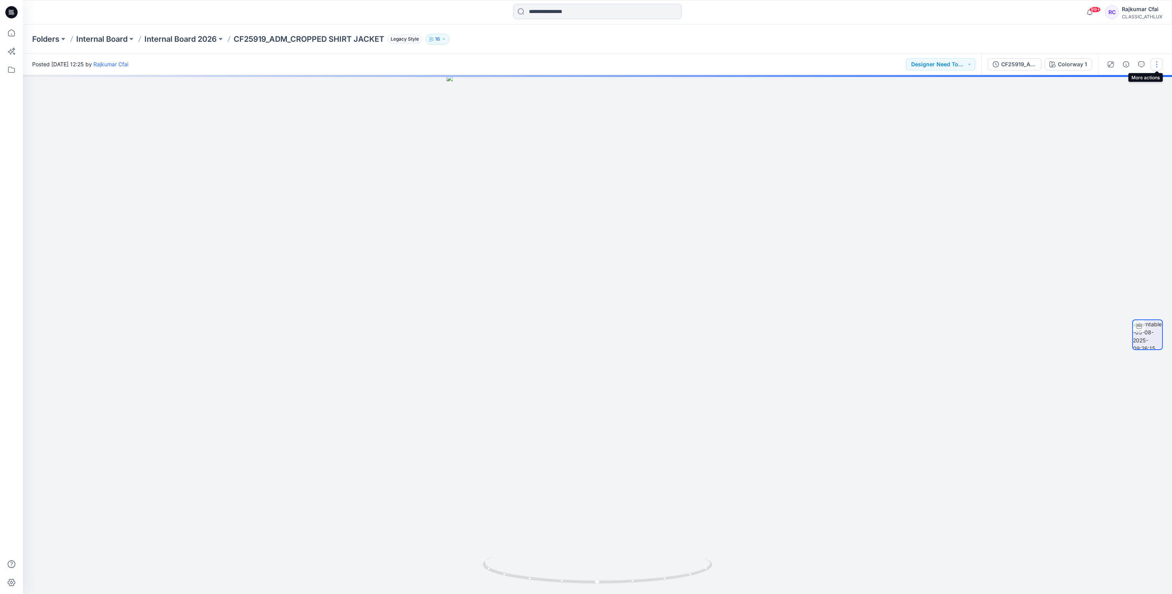
click at [1156, 65] on button "button" at bounding box center [1156, 64] width 12 height 12
click at [1108, 80] on p "Edit" at bounding box center [1108, 82] width 10 height 8
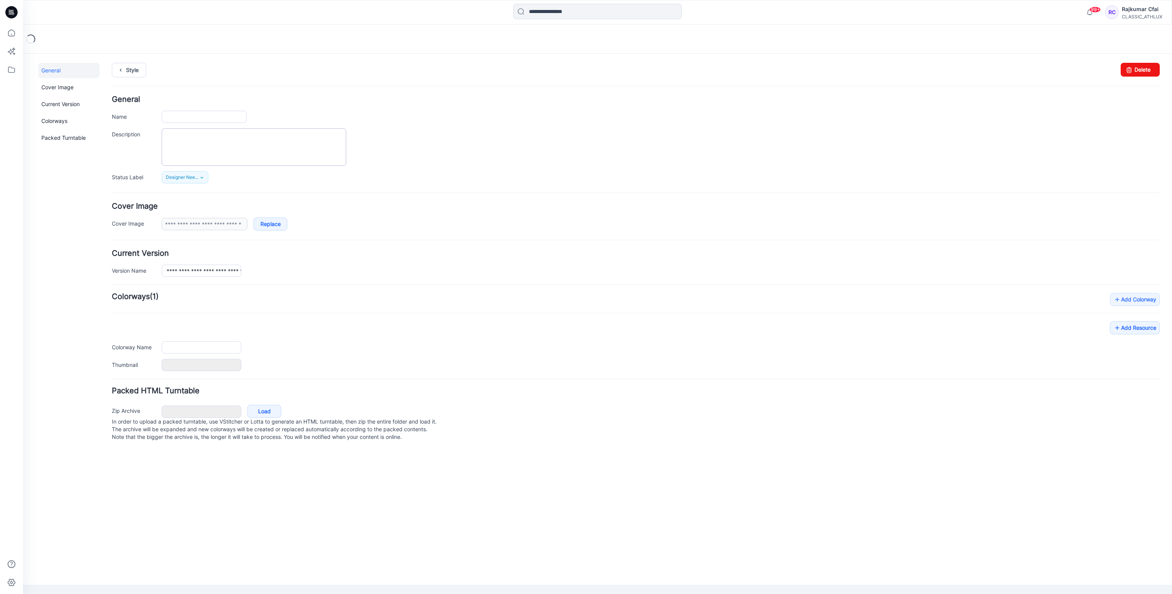
type input "**********"
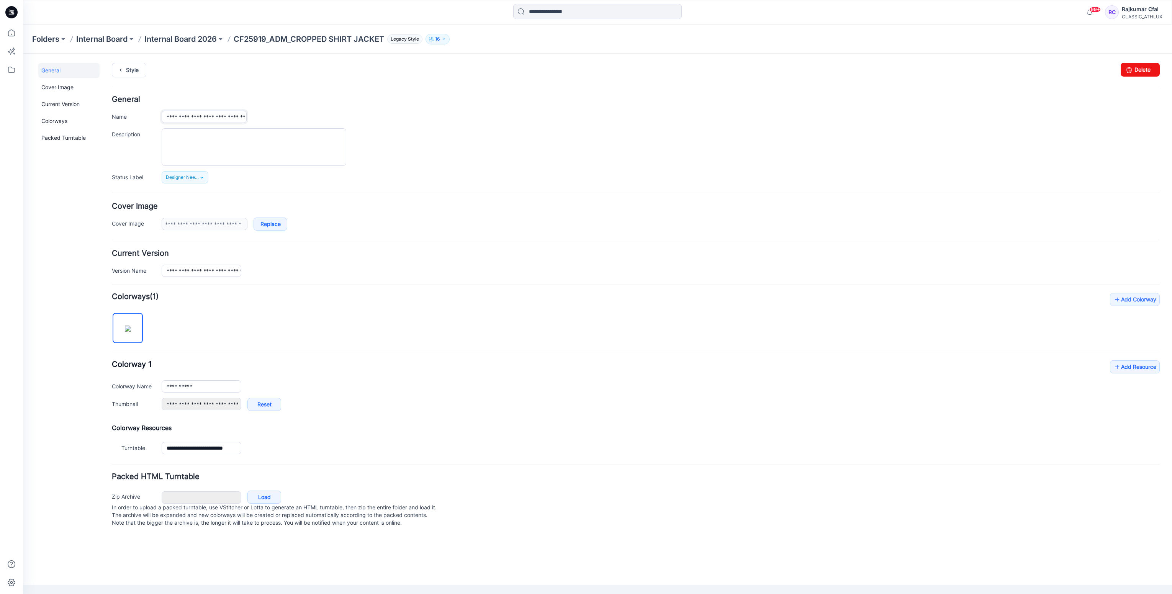
scroll to position [0, 24]
drag, startPoint x: 166, startPoint y: 119, endPoint x: 510, endPoint y: 110, distance: 344.3
click at [510, 111] on div "**********" at bounding box center [661, 117] width 998 height 12
click at [123, 69] on icon at bounding box center [120, 70] width 11 height 14
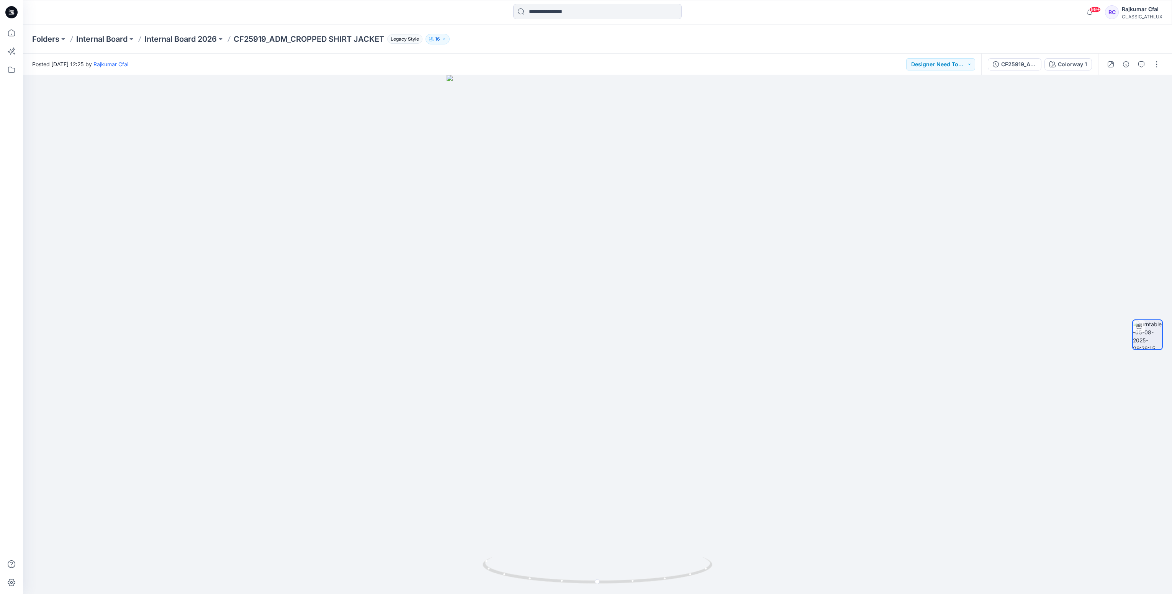
click at [8, 13] on icon at bounding box center [11, 12] width 12 height 12
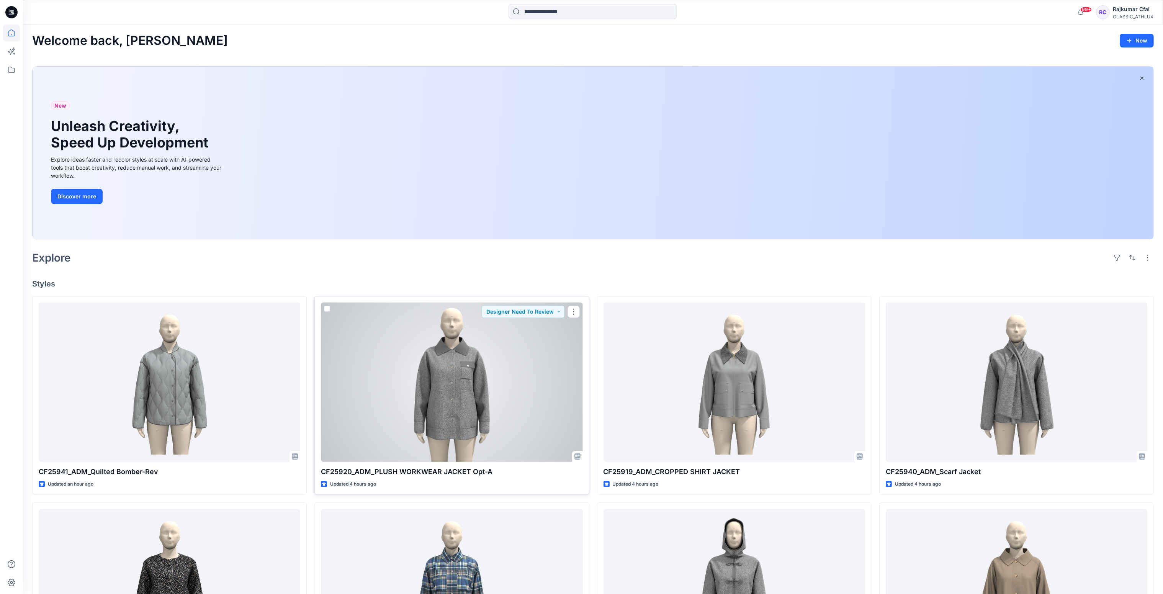
click at [441, 366] on div at bounding box center [452, 382] width 262 height 160
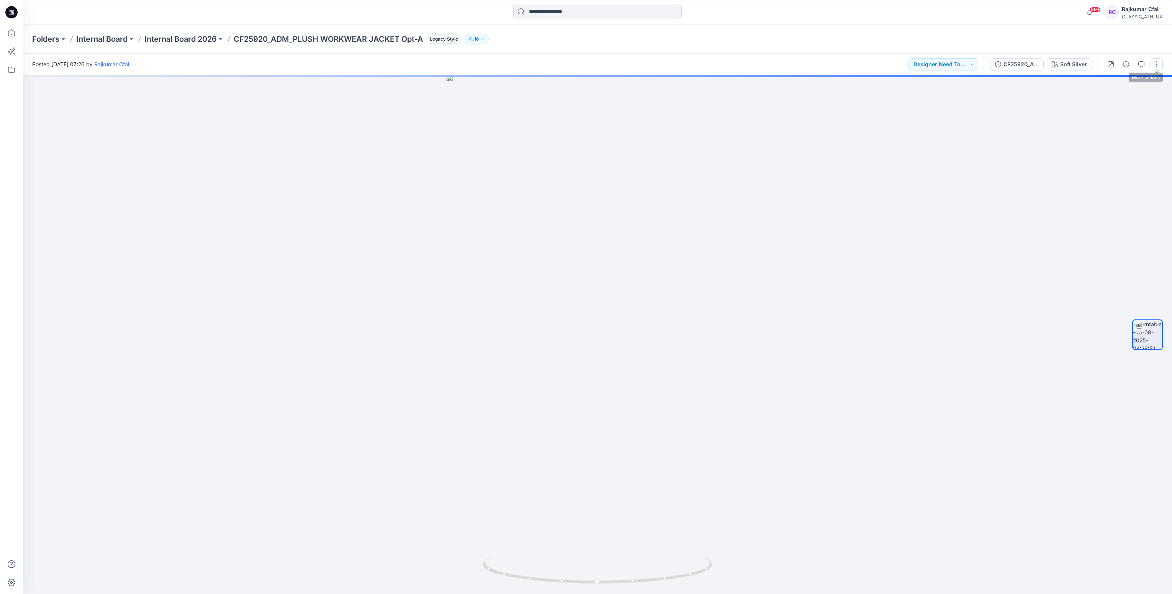
click at [1154, 64] on button "button" at bounding box center [1156, 64] width 12 height 12
click at [1101, 81] on button "Edit" at bounding box center [1124, 82] width 70 height 14
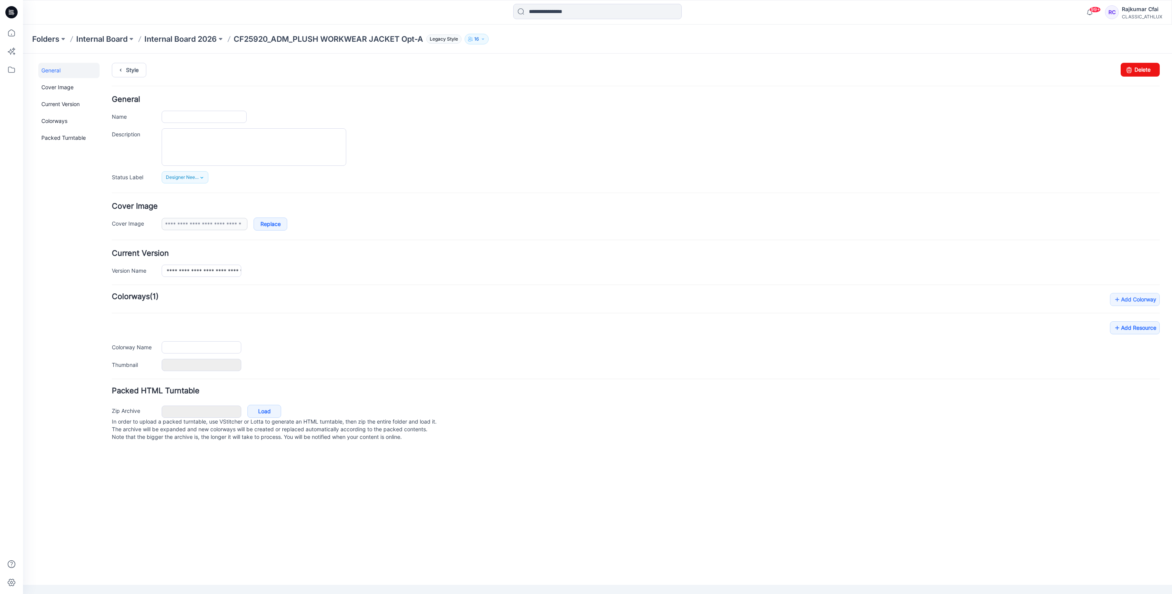
type input "**********"
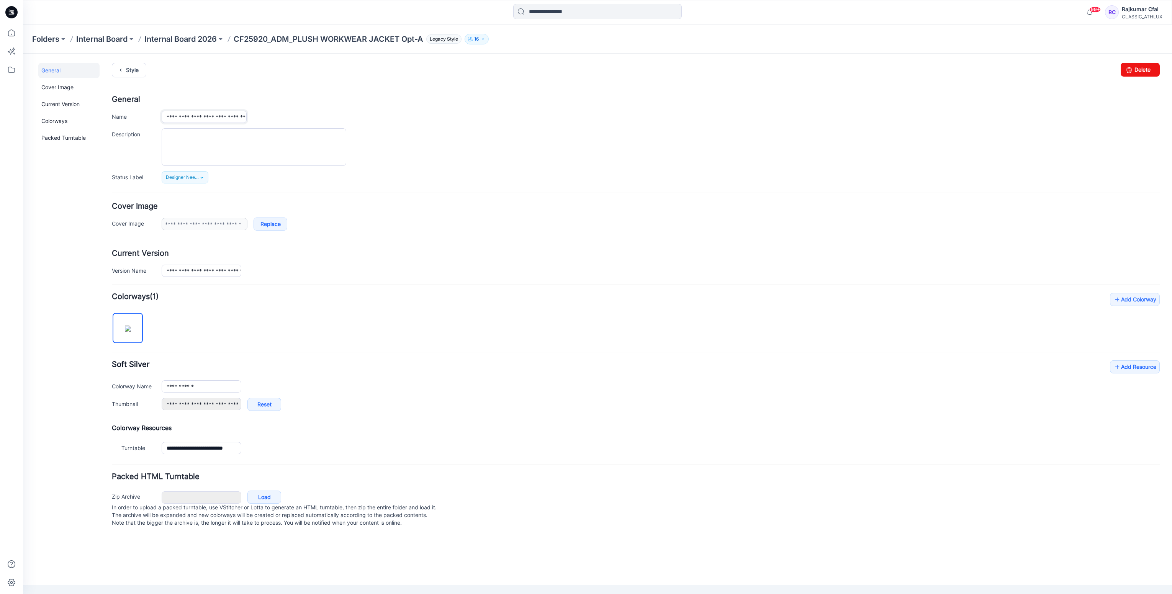
scroll to position [0, 50]
drag, startPoint x: 166, startPoint y: 118, endPoint x: 679, endPoint y: 115, distance: 513.5
click at [679, 115] on div "**********" at bounding box center [661, 117] width 998 height 12
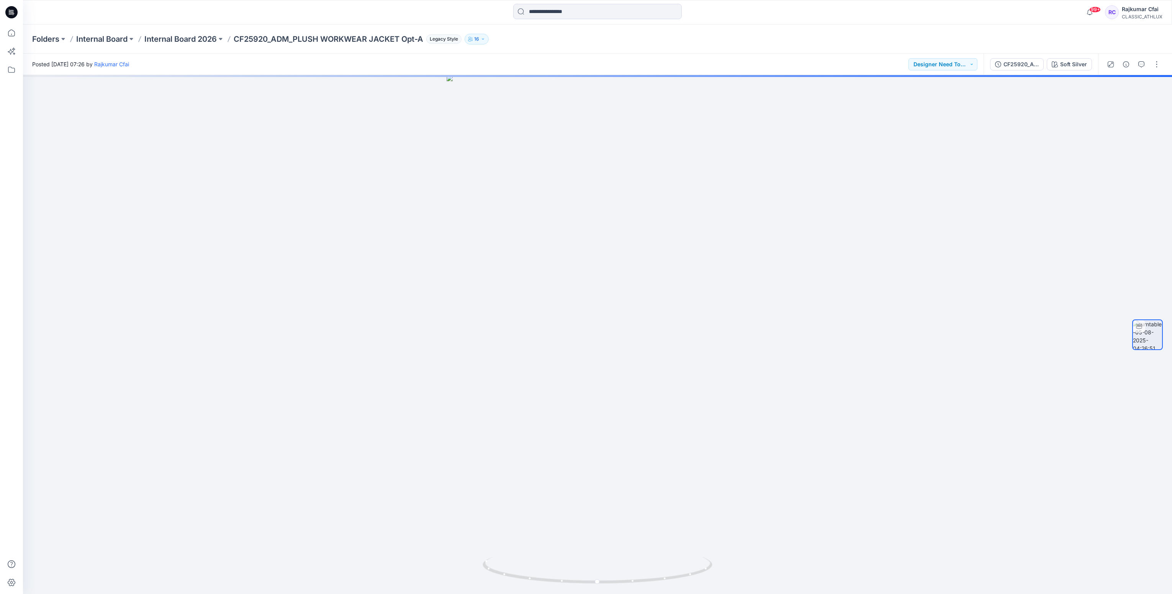
click at [12, 10] on icon at bounding box center [11, 12] width 12 height 12
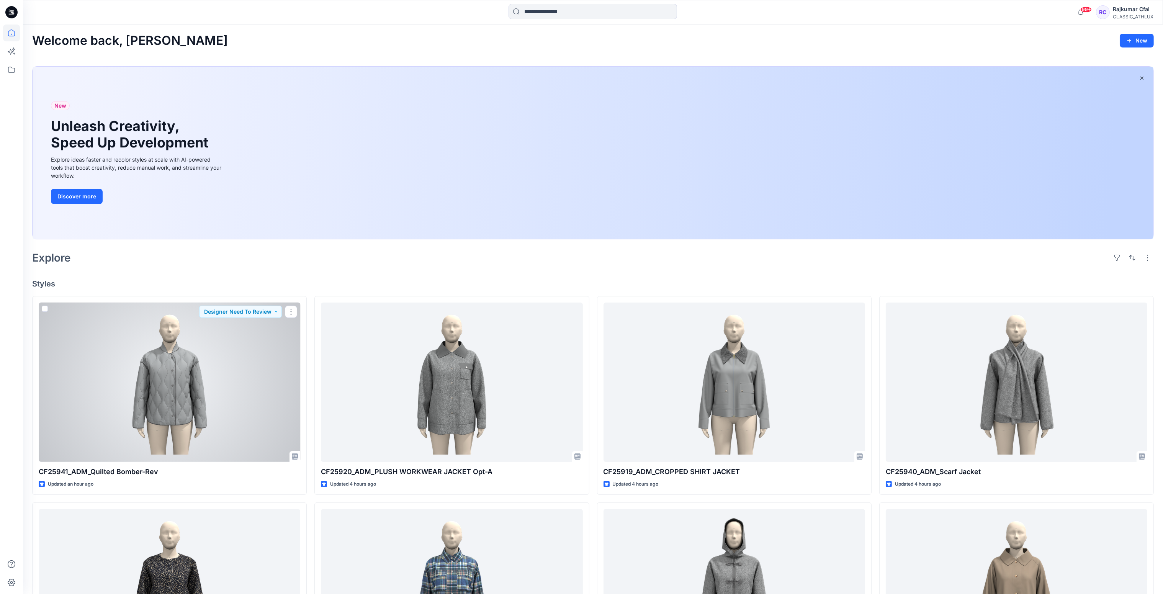
click at [227, 397] on div at bounding box center [170, 382] width 262 height 160
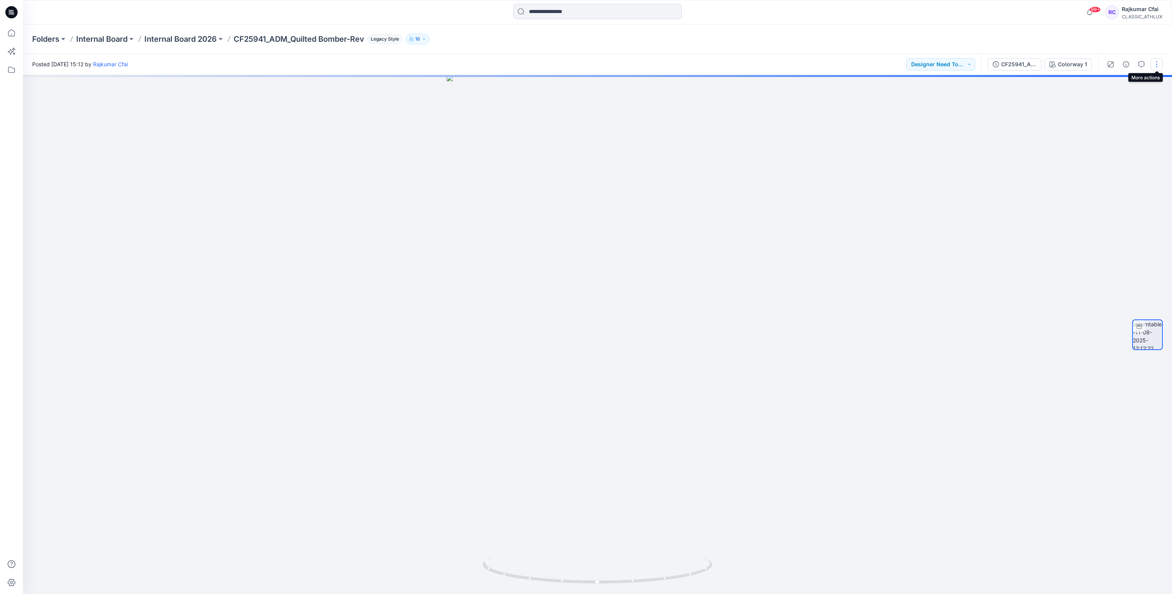
click at [1157, 67] on button "button" at bounding box center [1156, 64] width 12 height 12
click at [1109, 83] on p "Edit" at bounding box center [1108, 82] width 10 height 8
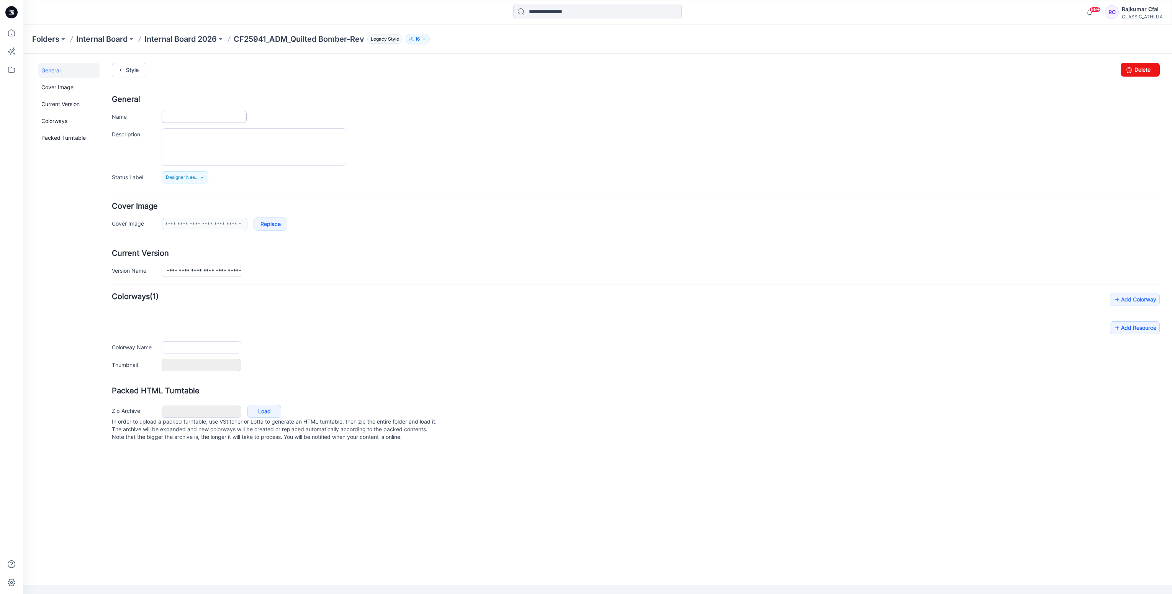
type input "**********"
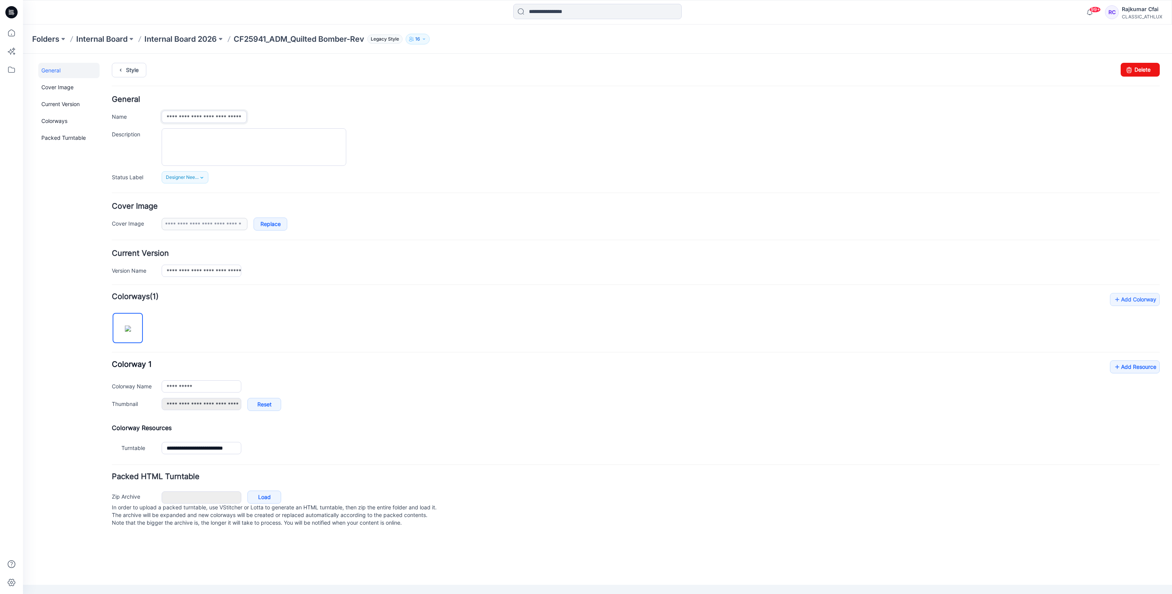
scroll to position [0, 11]
drag, startPoint x: 164, startPoint y: 117, endPoint x: 567, endPoint y: 137, distance: 402.9
click at [567, 137] on div "**********" at bounding box center [636, 140] width 1048 height 88
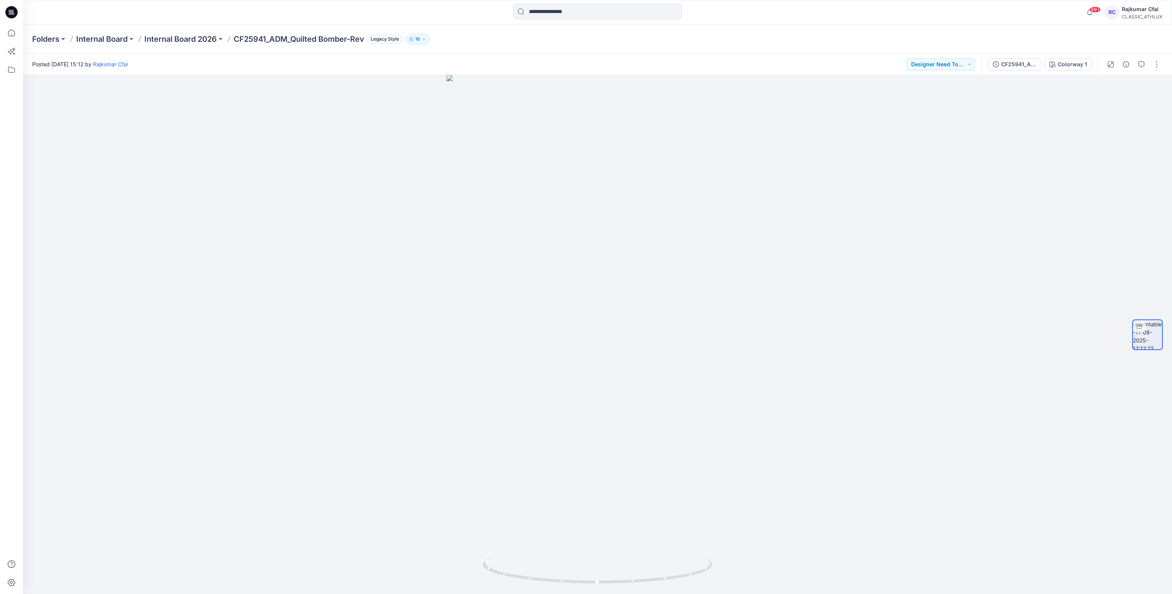
click at [12, 10] on icon at bounding box center [12, 10] width 4 height 0
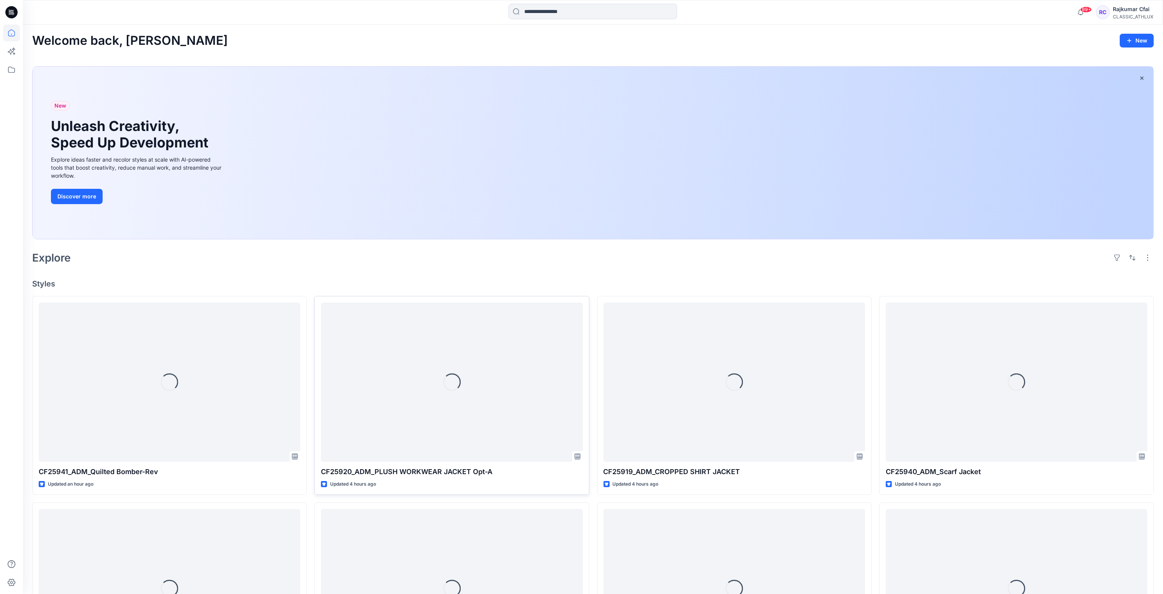
drag, startPoint x: 447, startPoint y: 268, endPoint x: 474, endPoint y: 436, distance: 170.2
click at [446, 267] on div "Welcome back, Rajkumar New New Unleash Creativity, Speed Up Development Explore…" at bounding box center [593, 485] width 1140 height 920
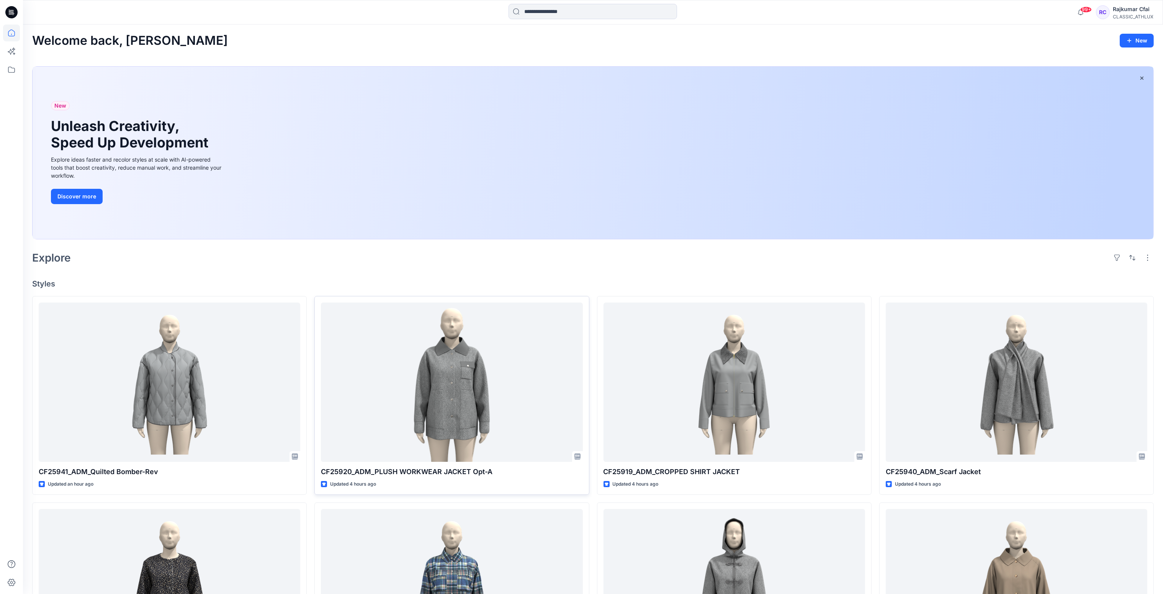
click at [400, 248] on div "Explore" at bounding box center [592, 257] width 1121 height 18
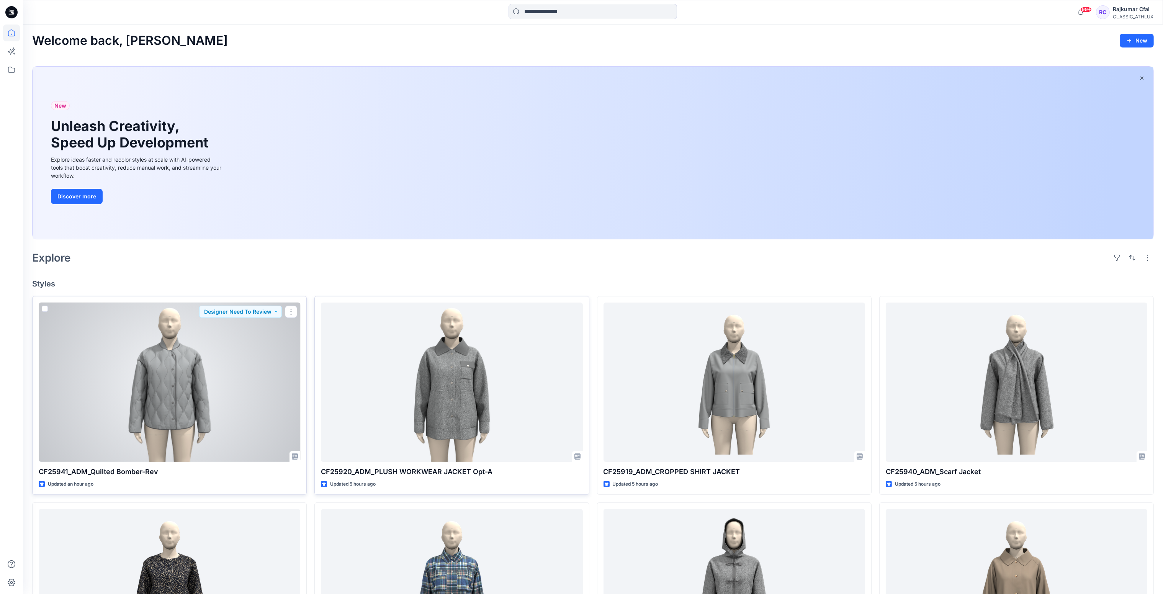
click at [139, 374] on div at bounding box center [170, 382] width 262 height 160
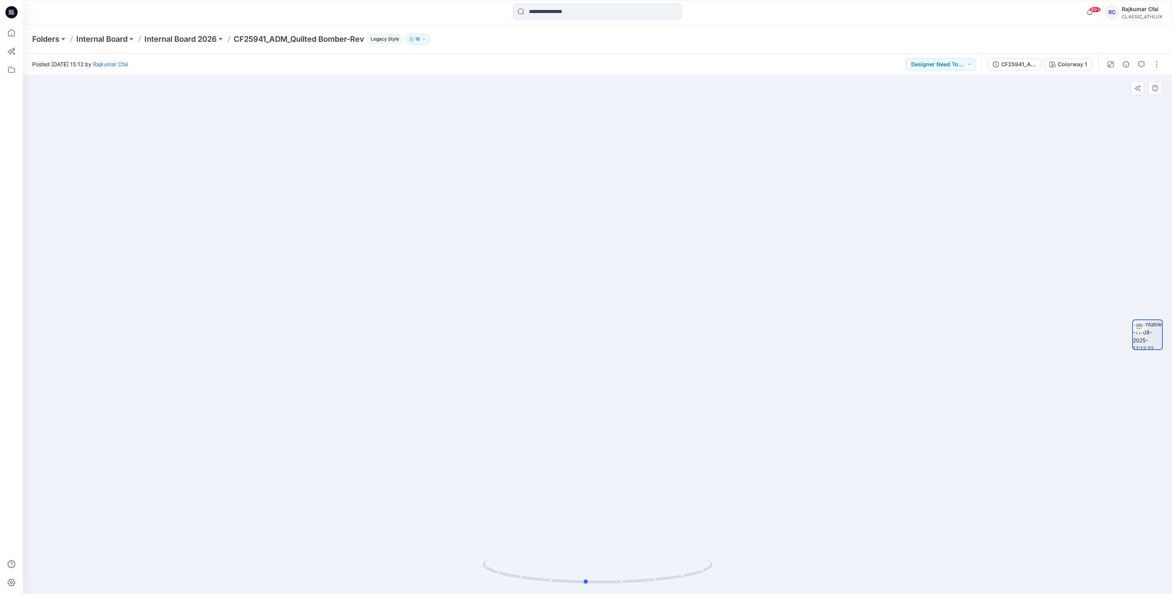
drag, startPoint x: 633, startPoint y: 585, endPoint x: 621, endPoint y: 544, distance: 43.0
click at [621, 544] on div at bounding box center [597, 334] width 1149 height 519
drag, startPoint x: 606, startPoint y: 330, endPoint x: 608, endPoint y: 239, distance: 91.5
click at [608, 239] on img at bounding box center [597, 221] width 434 height 747
drag, startPoint x: 602, startPoint y: 339, endPoint x: 602, endPoint y: 317, distance: 21.8
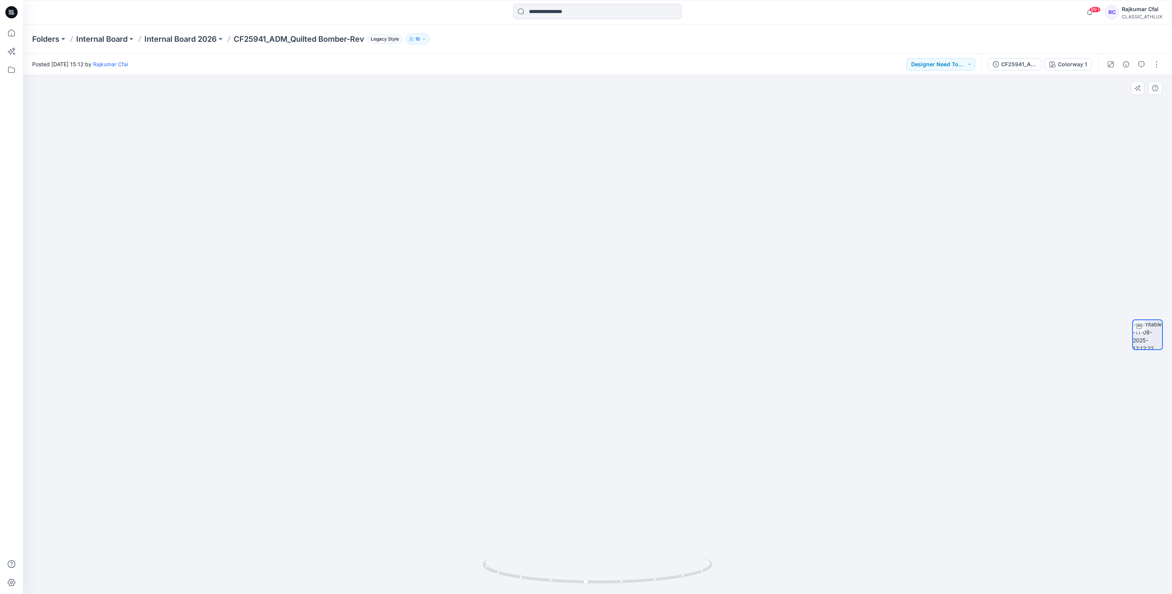
click at [602, 321] on img at bounding box center [597, 221] width 434 height 747
drag, startPoint x: 594, startPoint y: 270, endPoint x: 602, endPoint y: 436, distance: 166.4
click at [598, 311] on img at bounding box center [597, 240] width 434 height 707
drag, startPoint x: 632, startPoint y: 582, endPoint x: 825, endPoint y: 545, distance: 197.0
click at [825, 545] on div at bounding box center [597, 334] width 1149 height 519
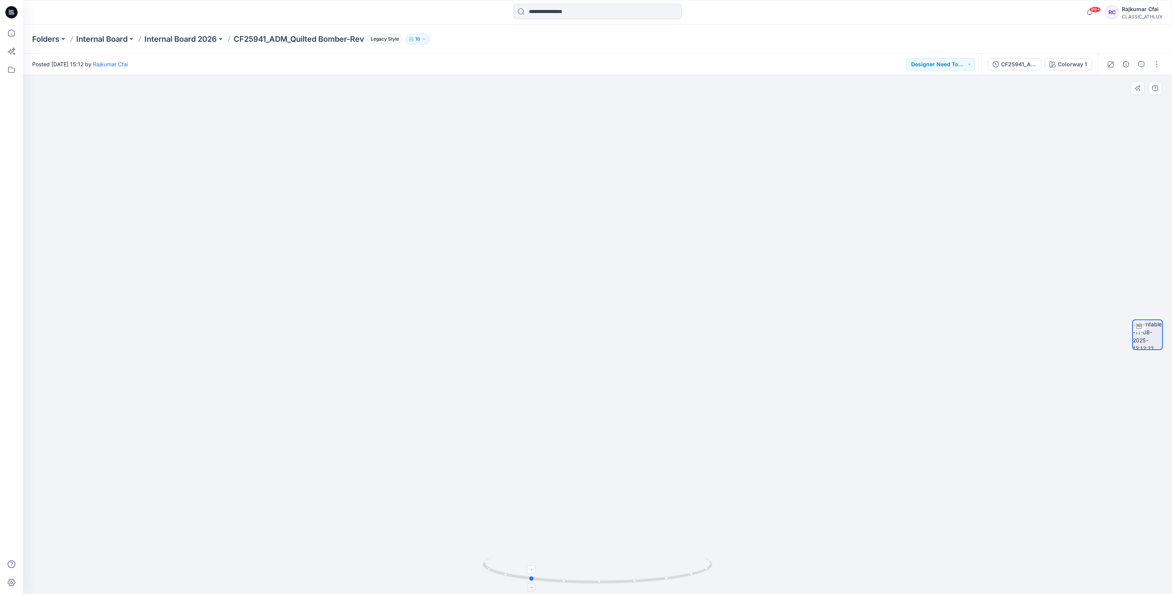
drag, startPoint x: 680, startPoint y: 575, endPoint x: 660, endPoint y: 584, distance: 21.6
click at [660, 584] on icon at bounding box center [598, 571] width 232 height 29
drag, startPoint x: 677, startPoint y: 577, endPoint x: 754, endPoint y: 560, distance: 79.2
click at [754, 560] on div at bounding box center [597, 334] width 1149 height 519
drag, startPoint x: 669, startPoint y: 583, endPoint x: 749, endPoint y: 510, distance: 108.4
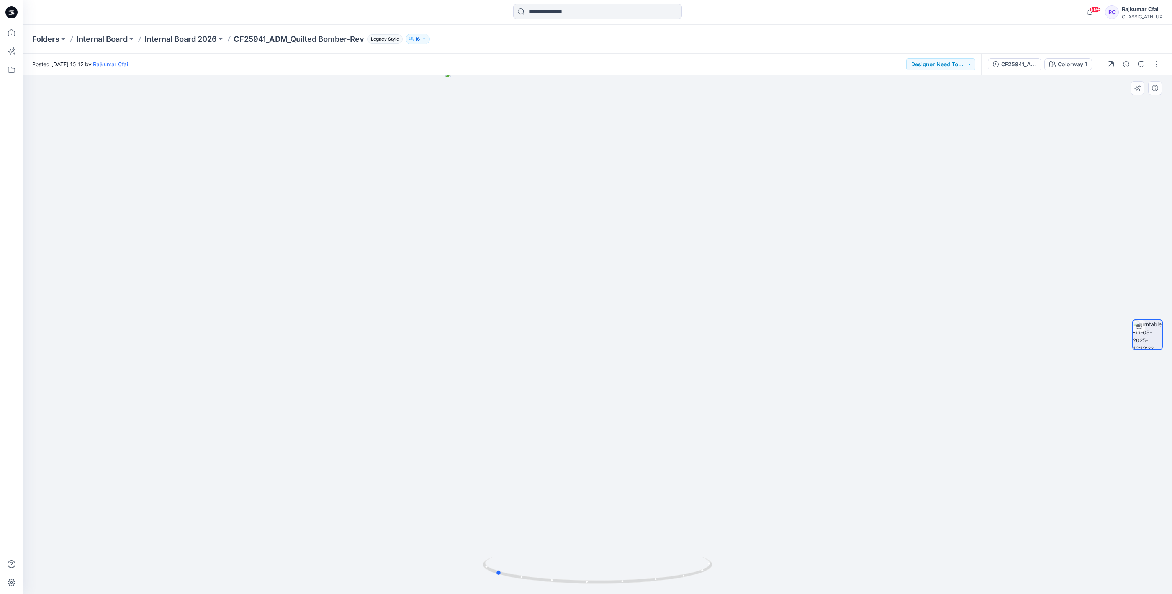
click at [562, 554] on div at bounding box center [597, 334] width 1149 height 519
drag, startPoint x: 662, startPoint y: 577, endPoint x: 572, endPoint y: 566, distance: 90.6
click at [572, 566] on icon at bounding box center [598, 571] width 232 height 29
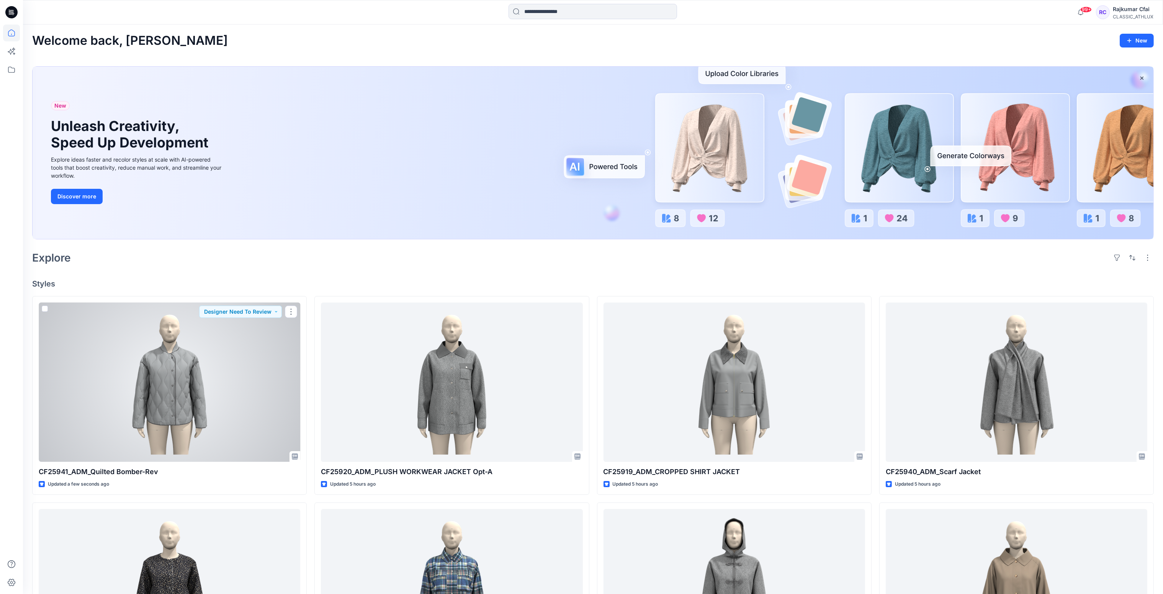
click at [206, 370] on div at bounding box center [170, 382] width 262 height 160
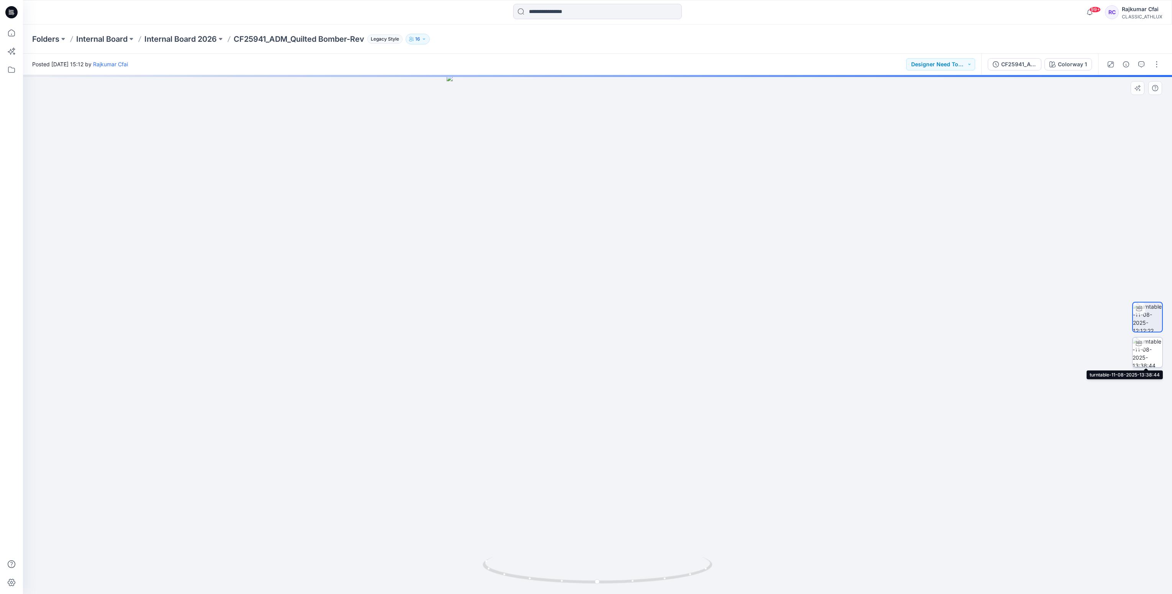
click at [1147, 360] on img at bounding box center [1147, 352] width 30 height 30
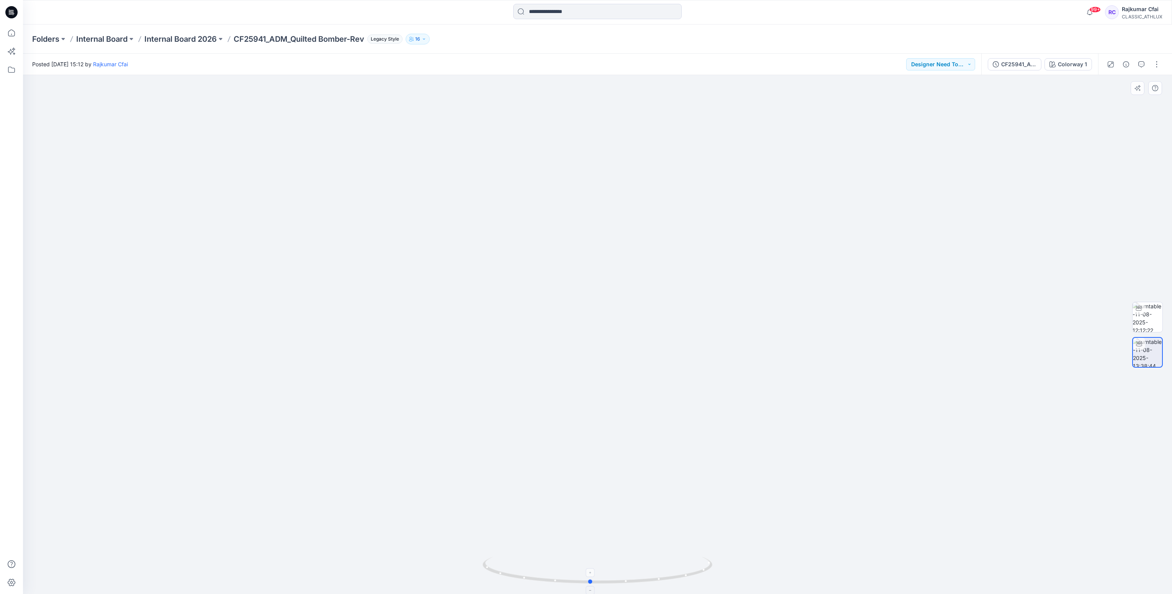
click at [637, 581] on icon at bounding box center [598, 571] width 232 height 29
click at [12, 16] on icon at bounding box center [11, 12] width 12 height 12
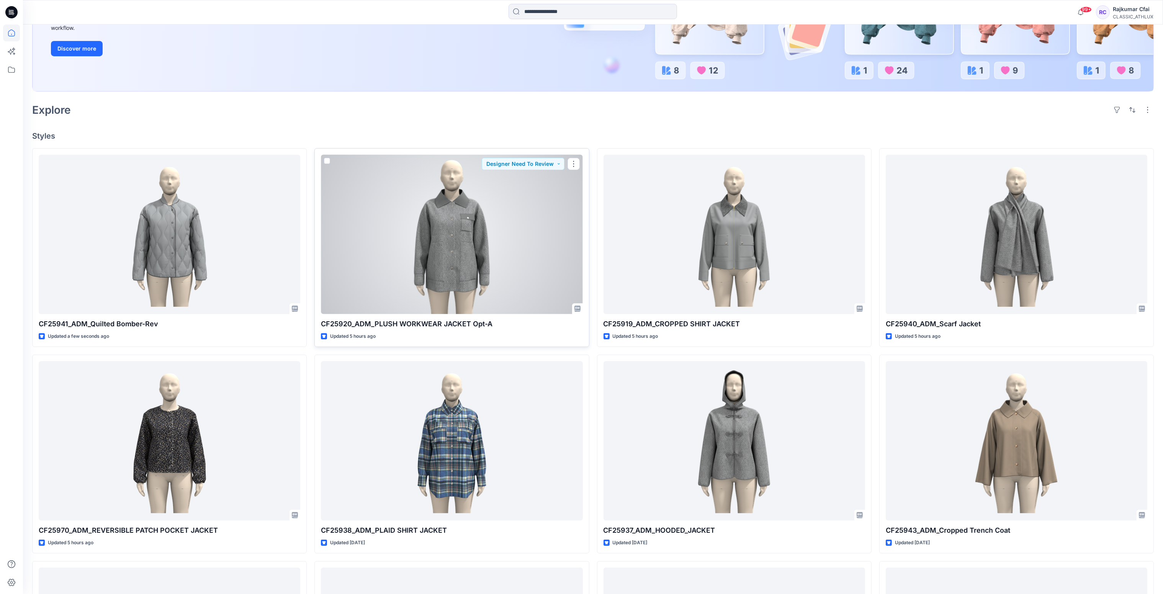
scroll to position [172, 0]
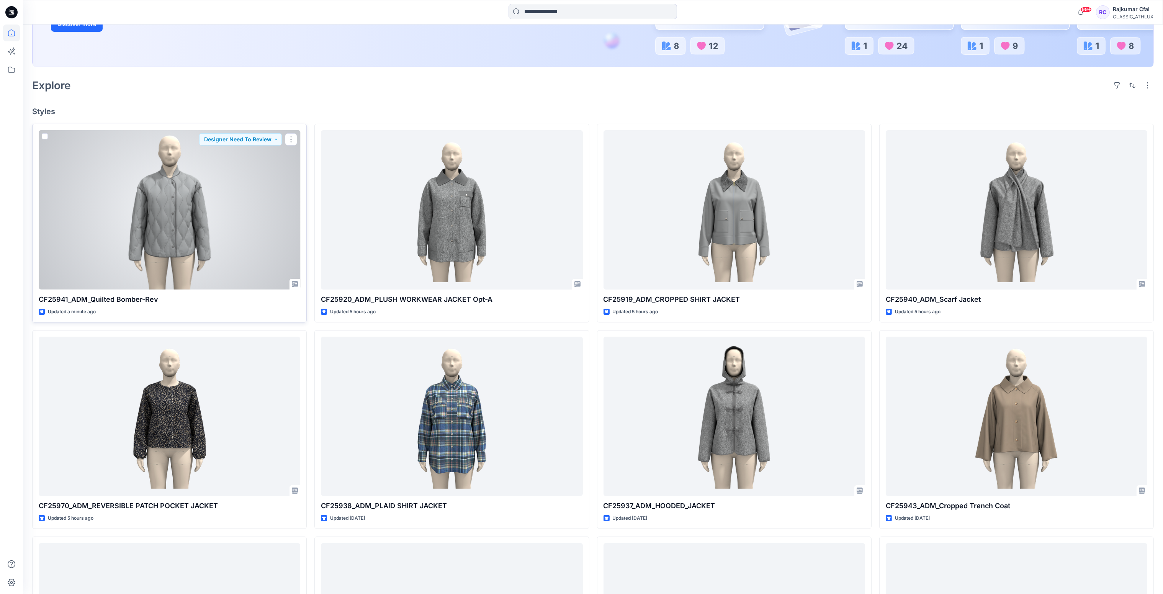
click at [215, 218] on div at bounding box center [170, 210] width 262 height 160
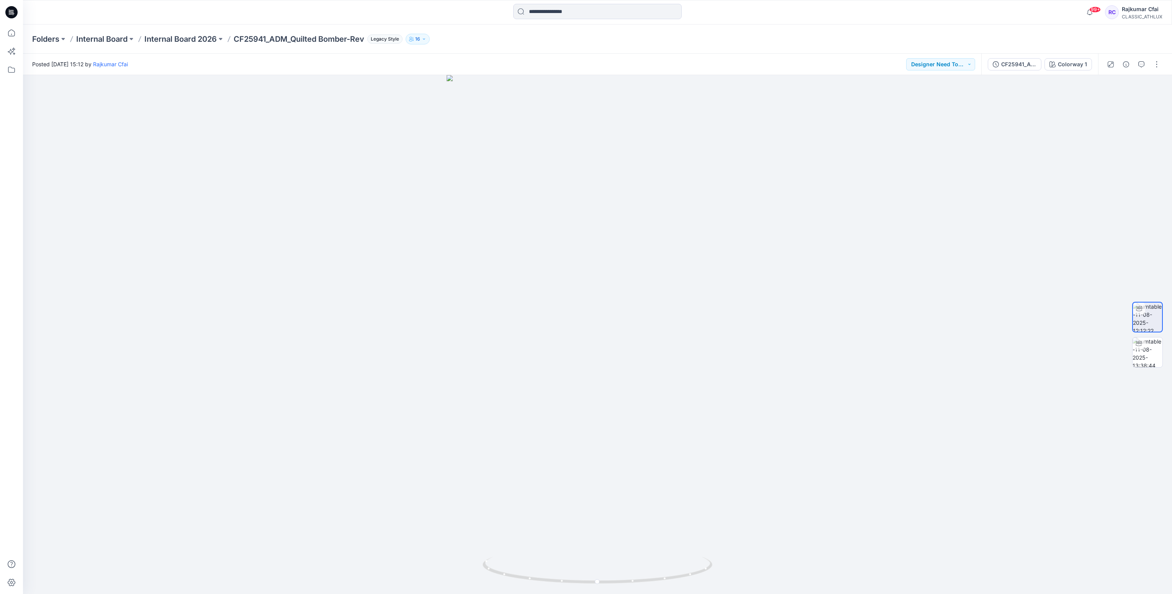
click at [10, 12] on icon at bounding box center [10, 12] width 2 height 0
